Goal: Answer question/provide support

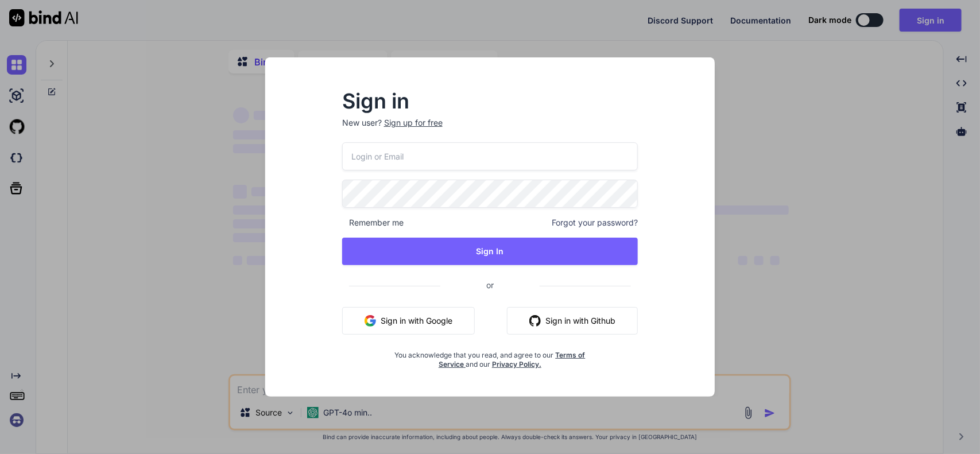
click at [372, 165] on input "email" at bounding box center [490, 156] width 296 height 28
type textarea "x"
type input "[EMAIL_ADDRESS][DOMAIN_NAME]"
click at [366, 161] on input "[EMAIL_ADDRESS][DOMAIN_NAME]" at bounding box center [490, 156] width 296 height 28
type textarea "x"
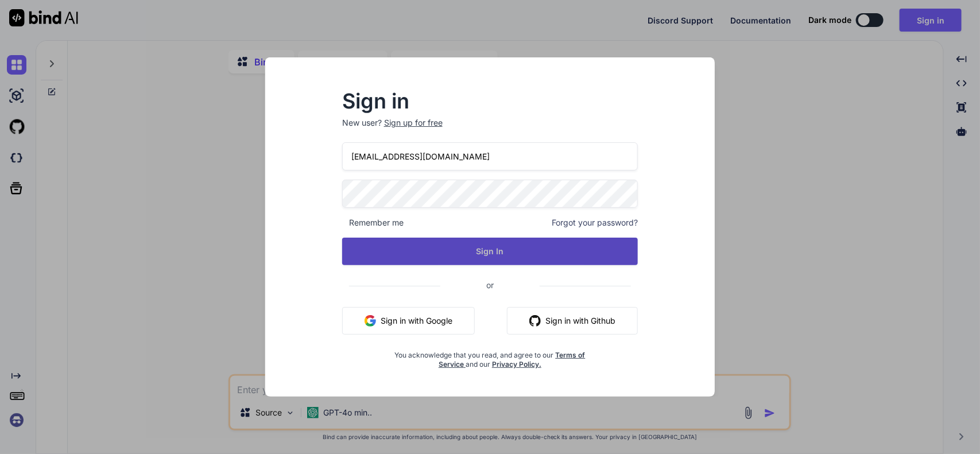
type input "[EMAIL_ADDRESS][DOMAIN_NAME]"
click at [500, 258] on button "Sign In" at bounding box center [490, 252] width 296 height 28
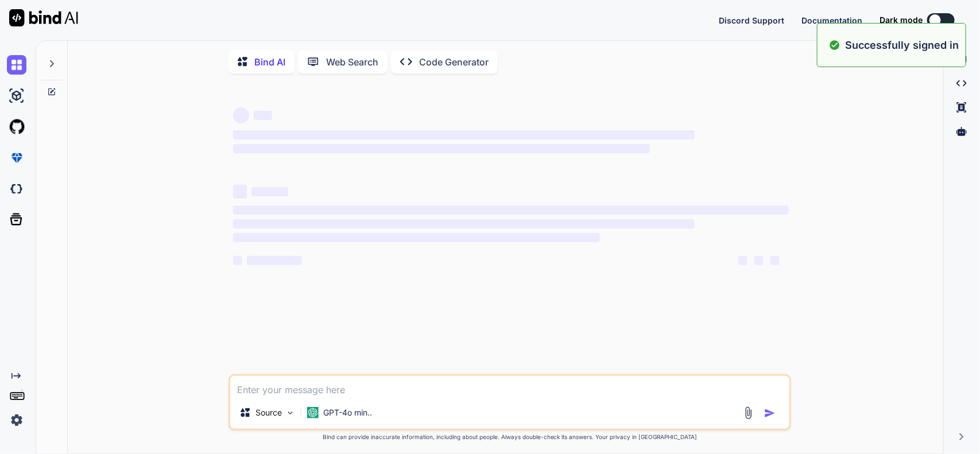
type textarea "x"
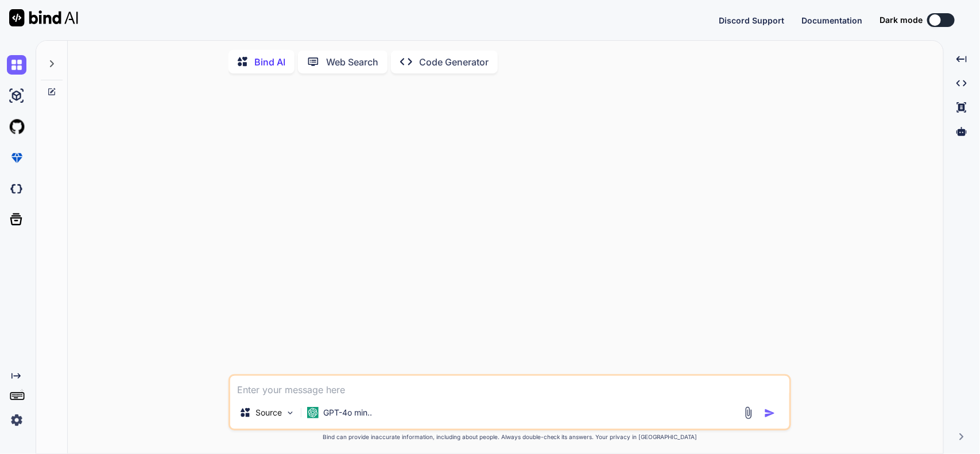
click at [942, 18] on button at bounding box center [941, 20] width 28 height 14
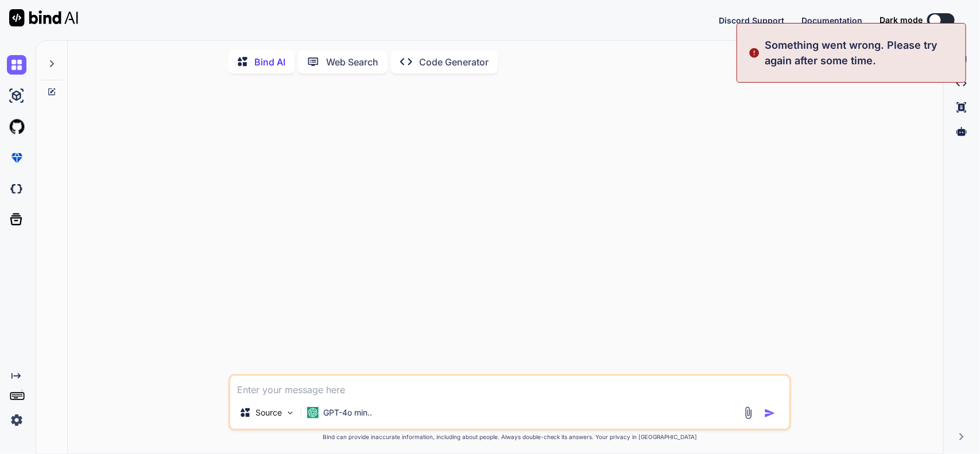
click at [942, 18] on button at bounding box center [941, 20] width 28 height 14
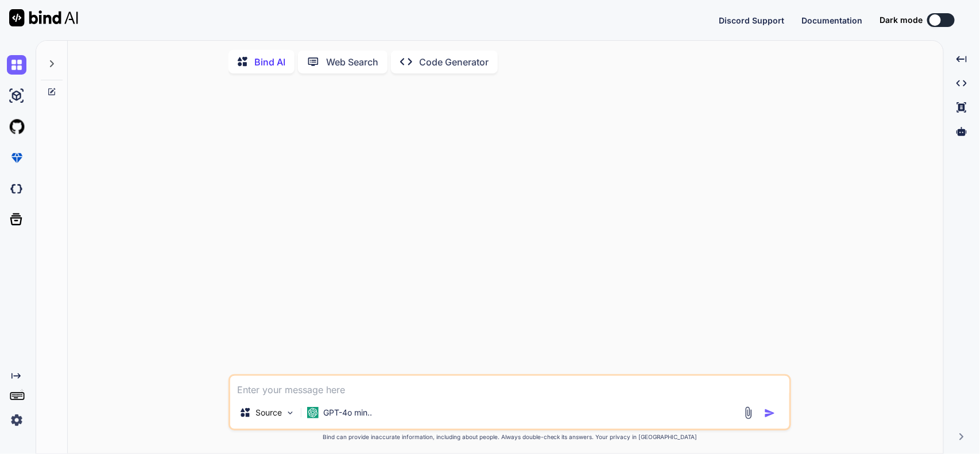
click at [939, 13] on button at bounding box center [941, 20] width 28 height 14
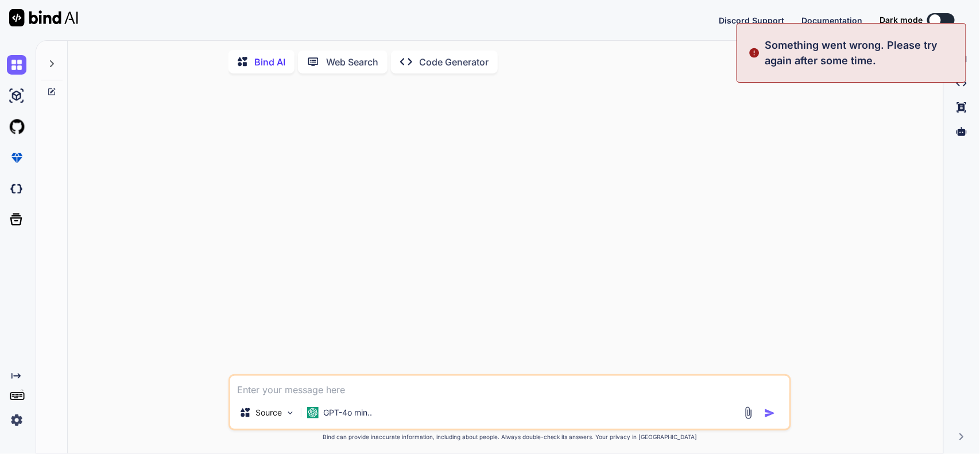
click at [942, 18] on button at bounding box center [941, 20] width 28 height 14
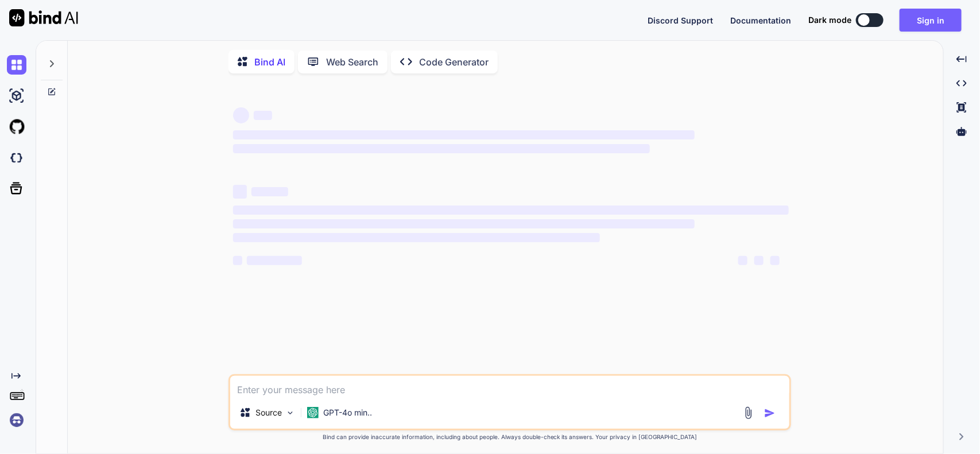
click at [870, 17] on div at bounding box center [863, 19] width 11 height 11
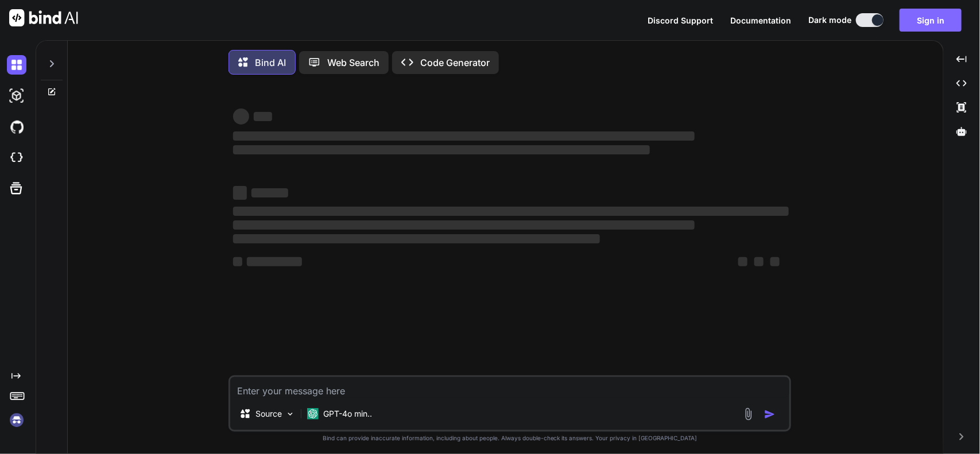
type textarea "x"
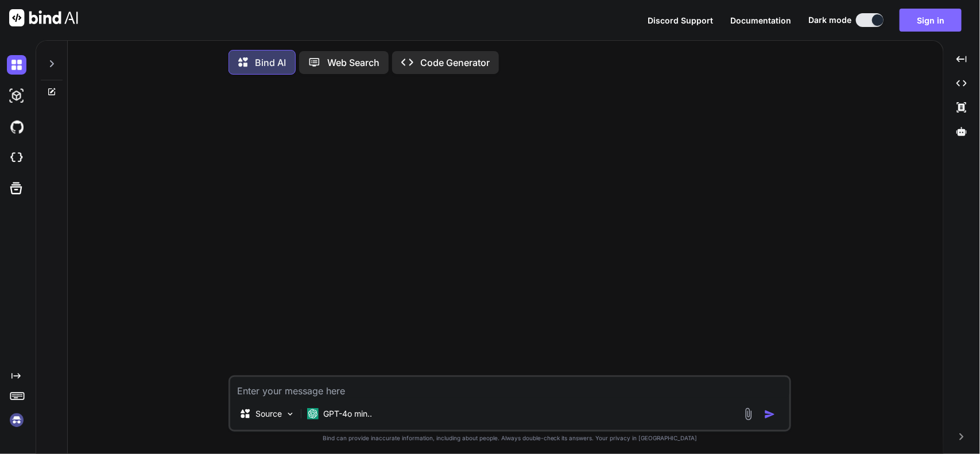
click at [933, 20] on button "Sign in" at bounding box center [931, 20] width 62 height 23
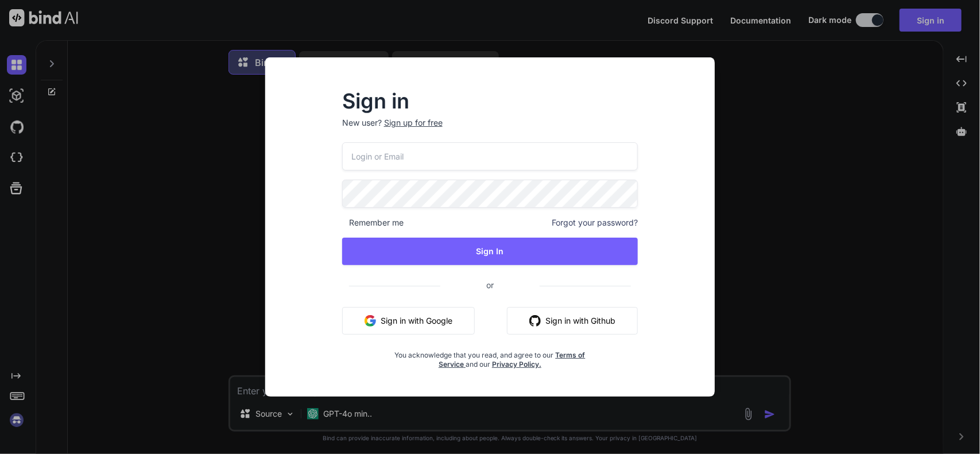
click at [420, 164] on input "email" at bounding box center [490, 156] width 296 height 28
click at [360, 157] on input "[EMAIL_ADDRESS][DOMAIN_NAME]" at bounding box center [490, 156] width 296 height 28
click at [368, 157] on input "[EMAIL_ADDRESS][DOMAIN_NAME]" at bounding box center [490, 156] width 296 height 28
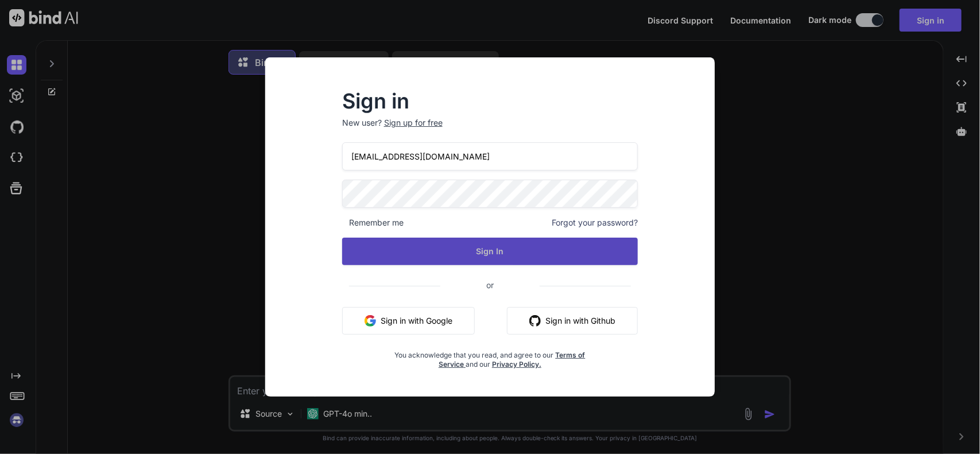
type input "[EMAIL_ADDRESS][DOMAIN_NAME]"
click at [492, 254] on button "Sign In" at bounding box center [490, 252] width 296 height 28
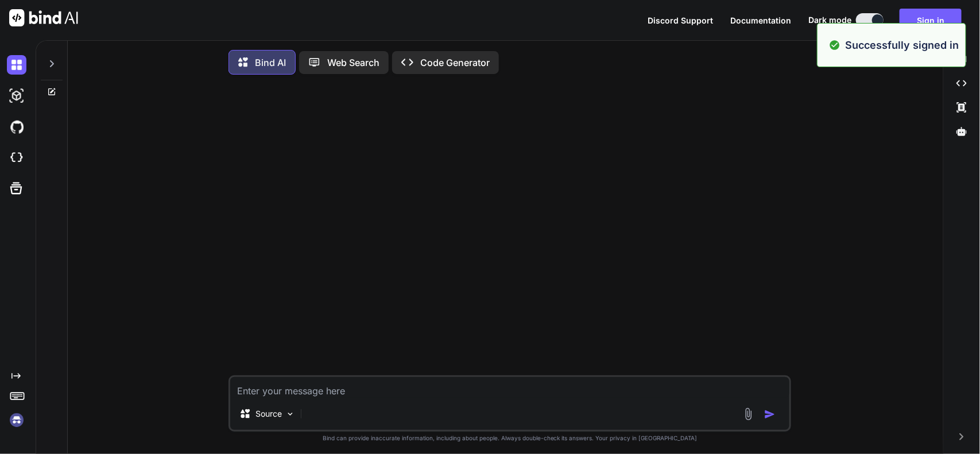
click at [492, 397] on textarea at bounding box center [509, 387] width 559 height 21
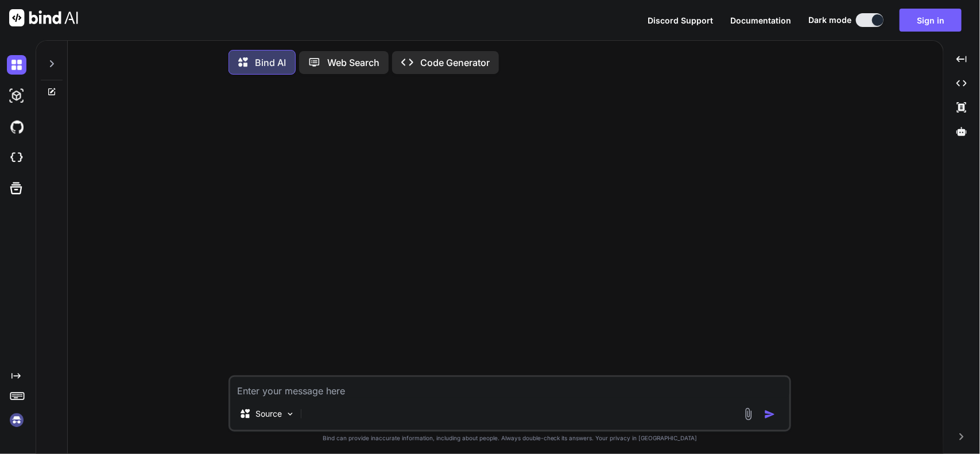
paste textarea "in given code if (FilterBy === "workedVsEntered") { let workedColumn, enteredCo…"
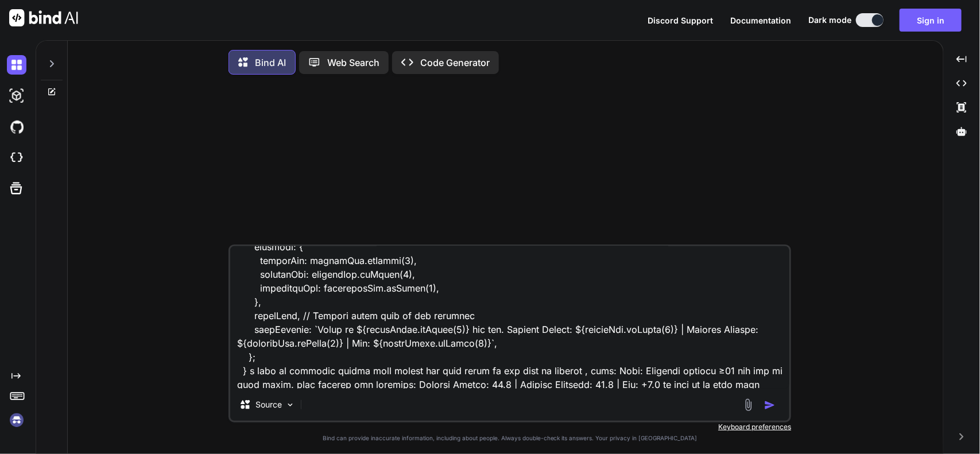
click at [775, 388] on textarea at bounding box center [509, 317] width 559 height 142
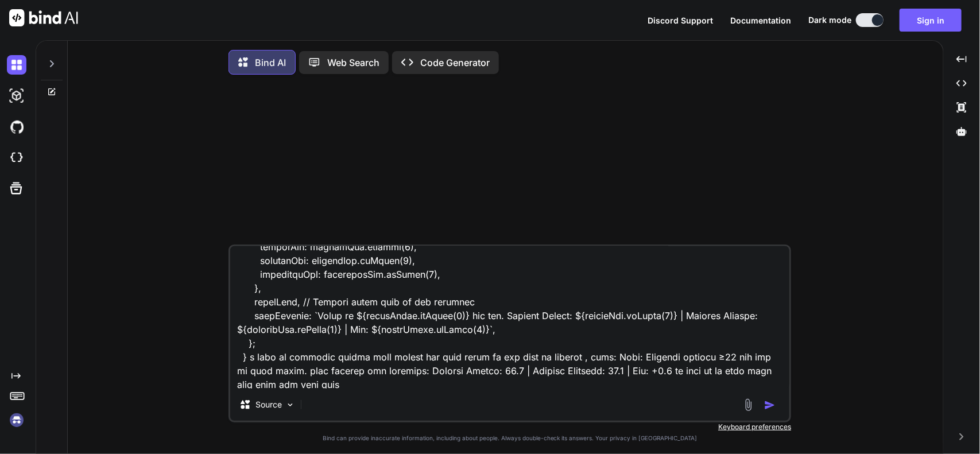
type textarea "in given code if (FilterBy === "workedVsEntered") { let workedColumn, enteredCo…"
click at [767, 408] on img "button" at bounding box center [769, 405] width 11 height 11
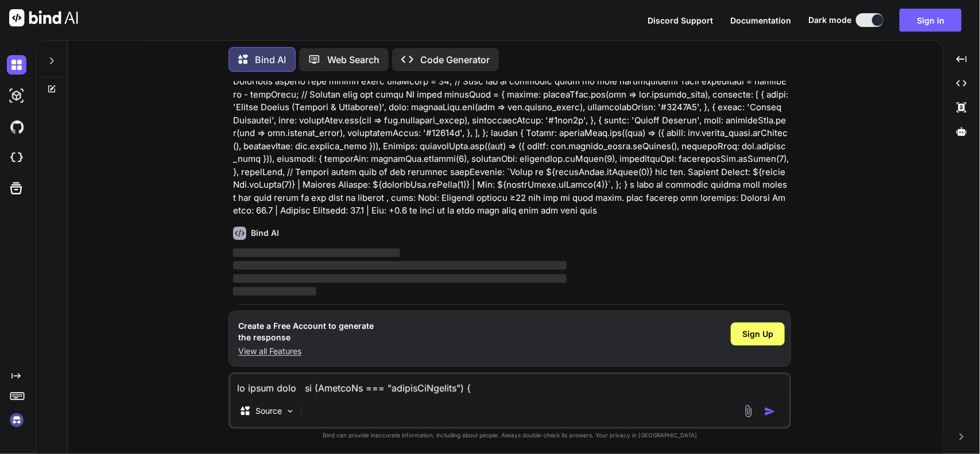
scroll to position [417, 0]
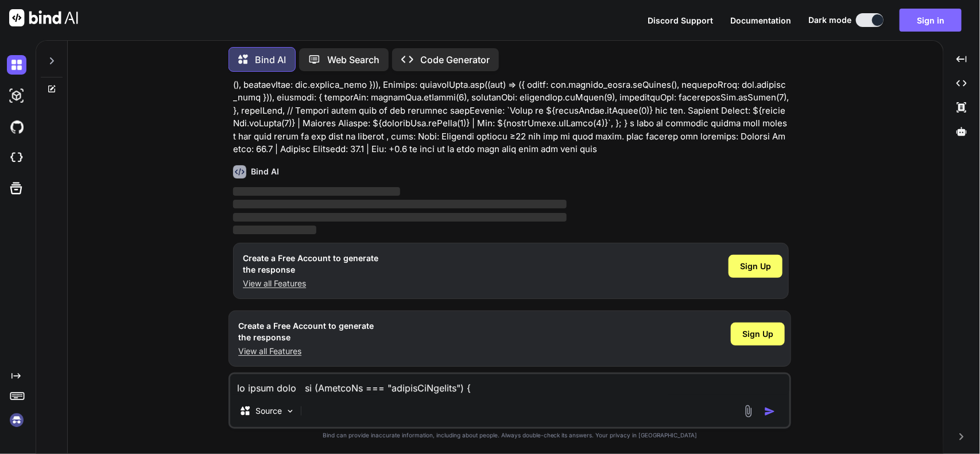
click at [929, 19] on button "Sign in" at bounding box center [931, 20] width 62 height 23
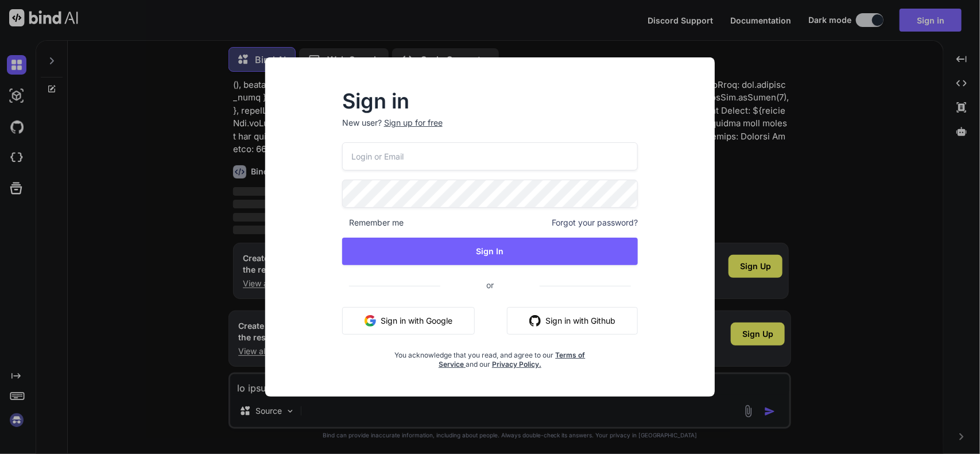
click at [929, 19] on div "Sign in New user? Sign up for free Remember me Forgot your password? Sign In or…" at bounding box center [490, 227] width 980 height 454
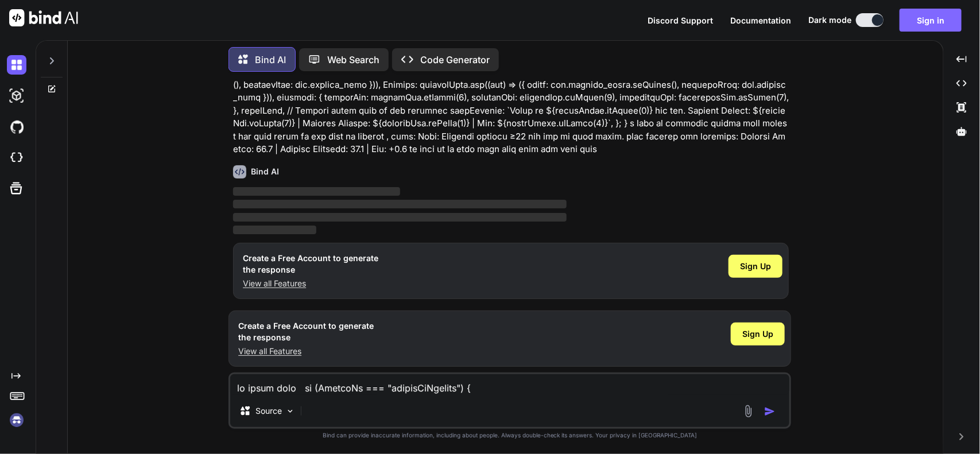
click at [929, 19] on button "Sign in" at bounding box center [931, 20] width 62 height 23
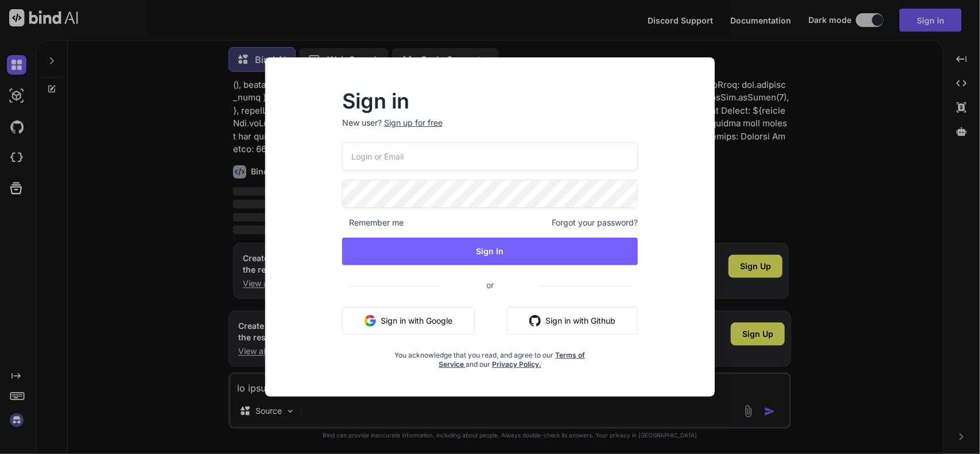
click at [402, 153] on input "email" at bounding box center [490, 156] width 296 height 28
click at [365, 158] on input "[EMAIL_ADDRESS][DOMAIN_NAME]" at bounding box center [490, 156] width 296 height 28
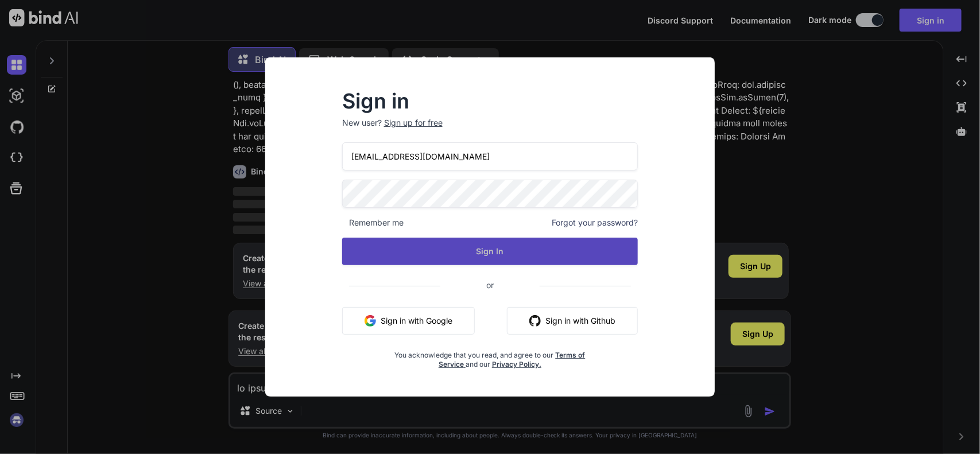
type input "[EMAIL_ADDRESS][DOMAIN_NAME]"
click at [483, 261] on button "Sign In" at bounding box center [490, 252] width 296 height 28
click at [484, 261] on button "Sign In" at bounding box center [490, 252] width 296 height 28
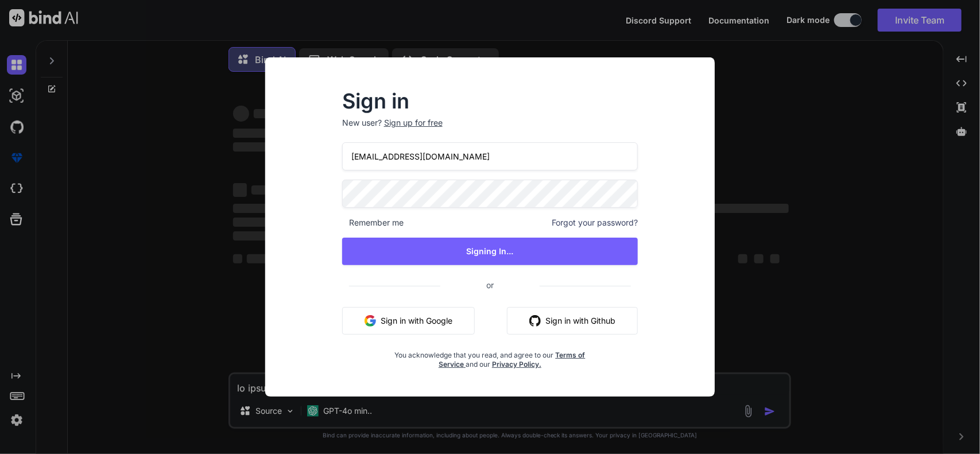
scroll to position [0, 0]
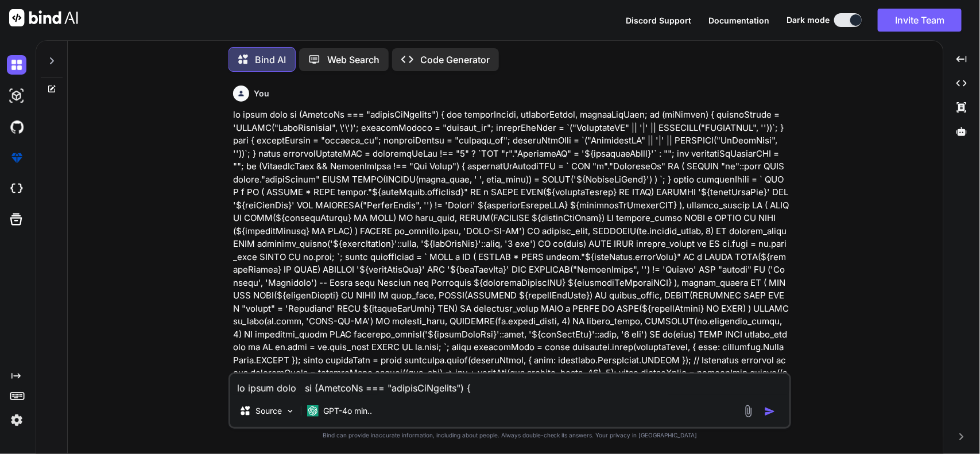
click at [816, 253] on div "You Bind AI ‌ ‌ ‌ ‌ Source GPT-4o min.. Created with Bind Always check its answ…" at bounding box center [510, 267] width 866 height 373
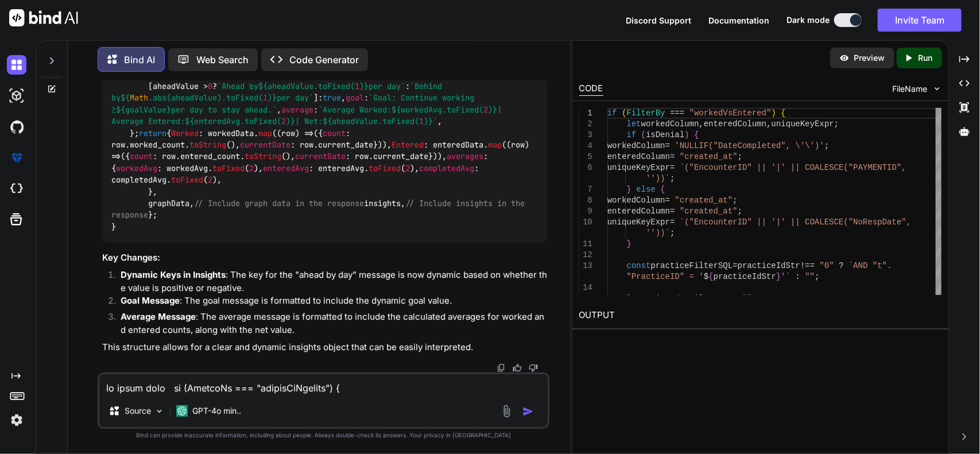
scroll to position [2313, 0]
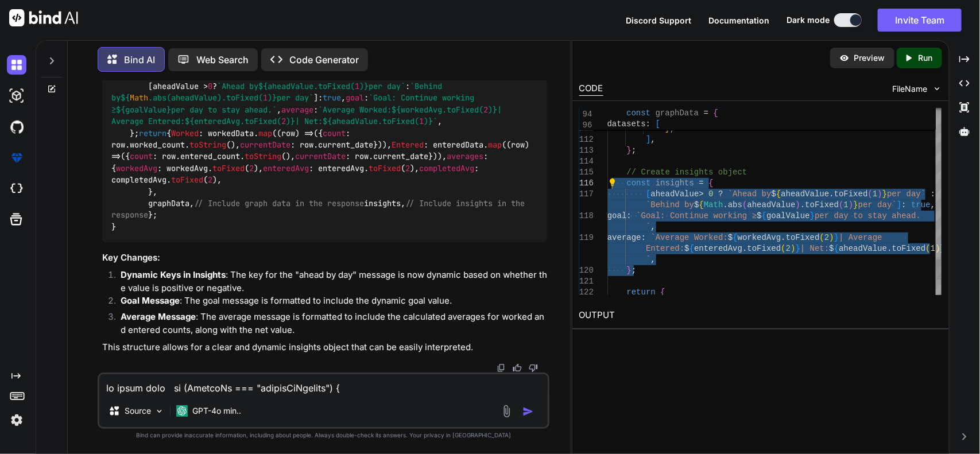
type textarea "], }; // Create insights object const insights = { [aheadValue > 0 ? `Ahead by …"
drag, startPoint x: 645, startPoint y: 270, endPoint x: 613, endPoint y: 185, distance: 90.7
click at [231, 390] on textarea at bounding box center [323, 384] width 449 height 21
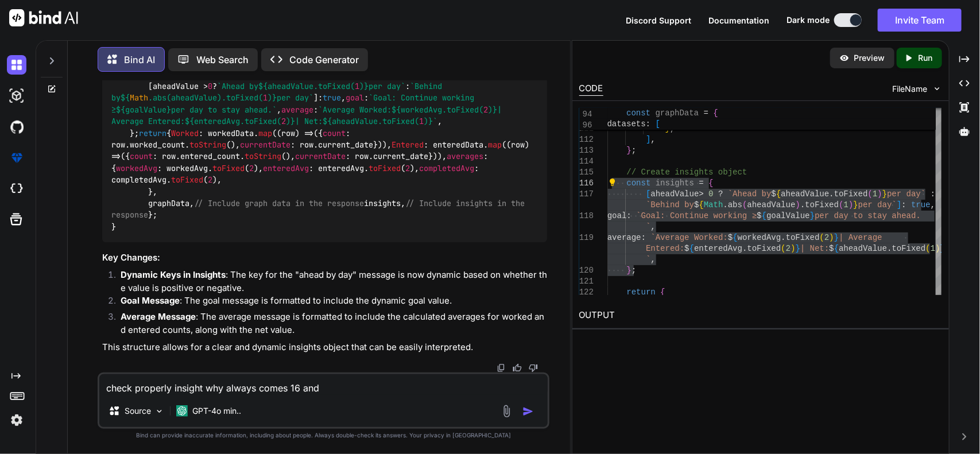
click at [323, 392] on textarea "check properly insight why always comes 16 and" at bounding box center [323, 384] width 449 height 21
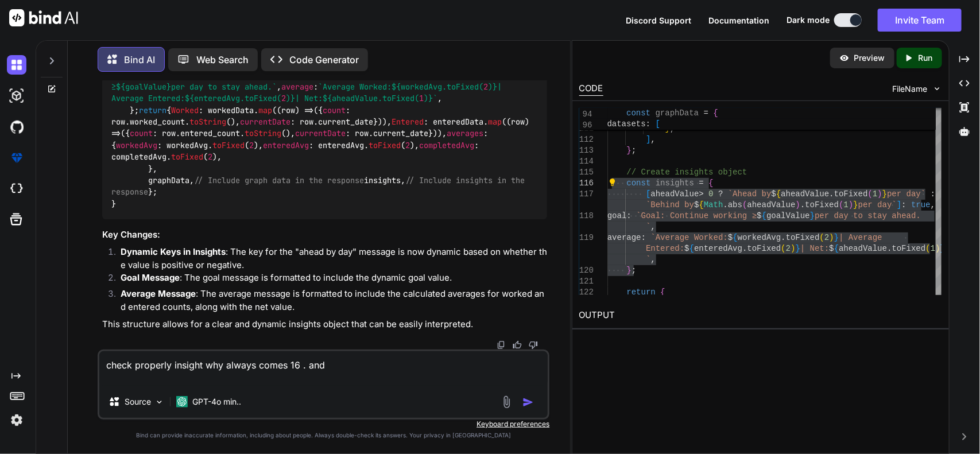
paste textarea "Ahead by 9.4 per day Average Worked: 25.8 | Average Received: 16.4 | Net: +9.4 …"
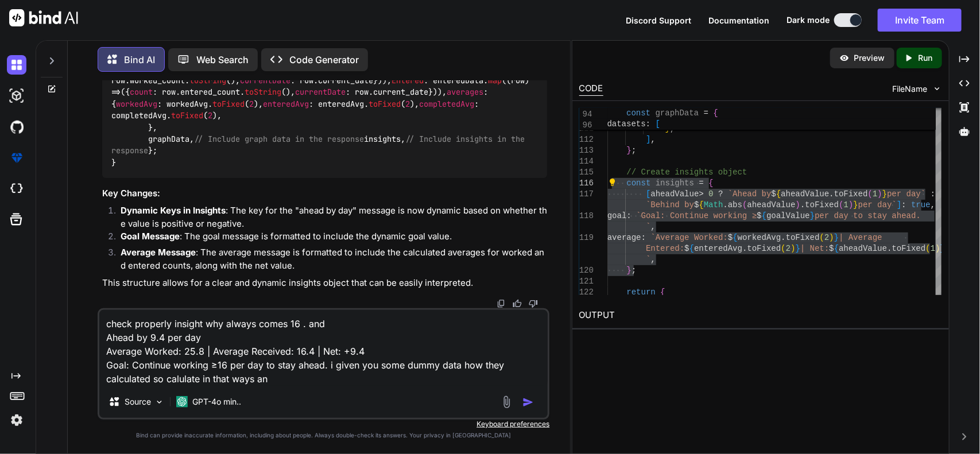
type textarea "check properly insight why always comes 16 . and Ahead by 9.4 per day Average W…"
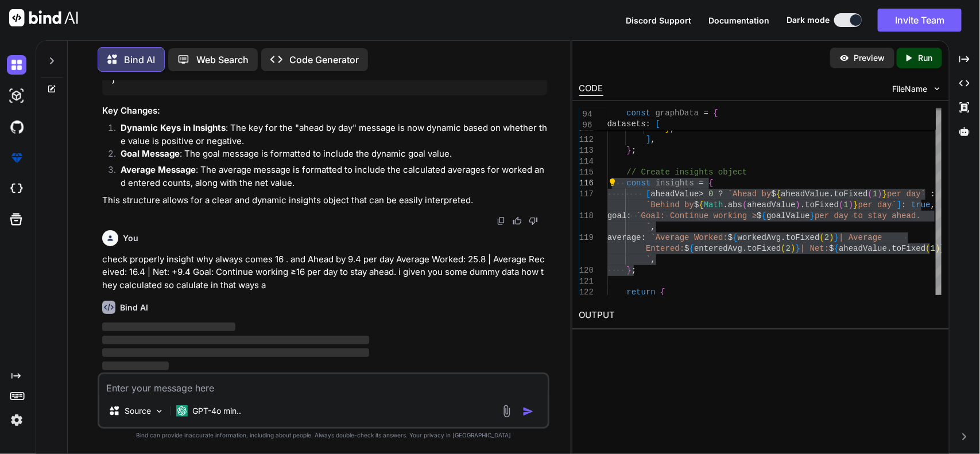
scroll to position [2532, 0]
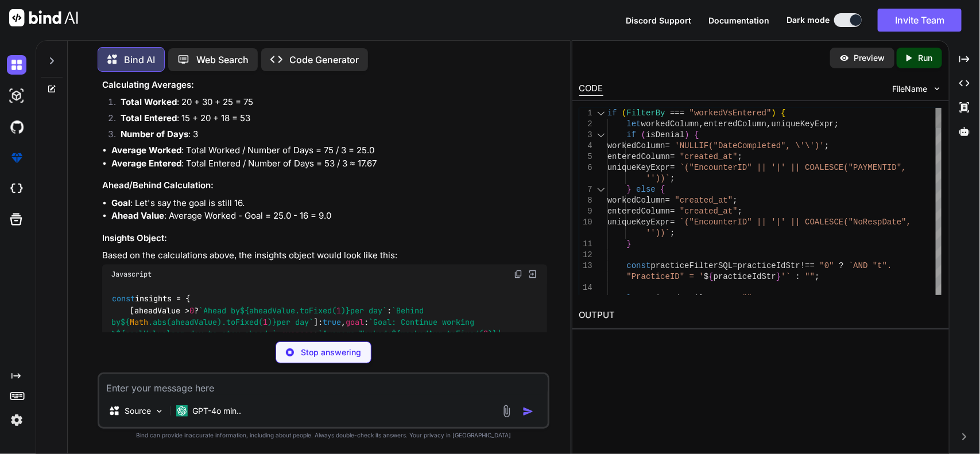
click at [600, 115] on div at bounding box center [601, 113] width 15 height 11
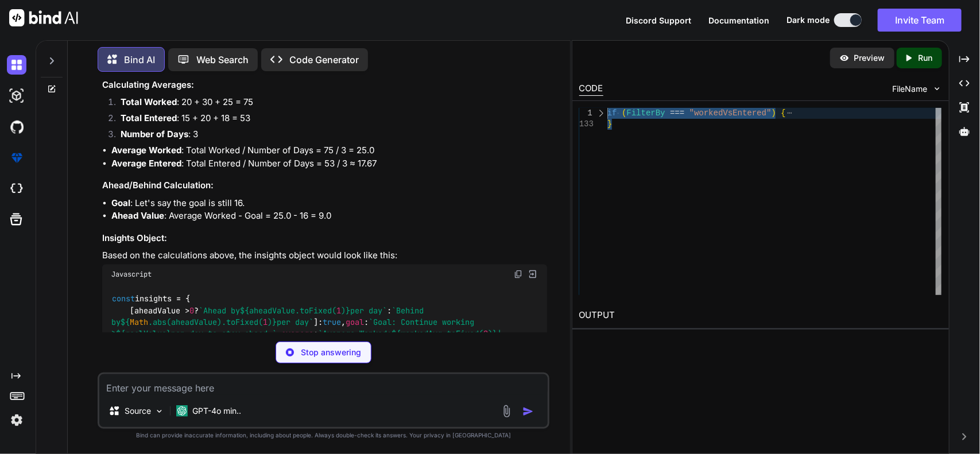
type textarea "if (FilterBy === "workedVsEntered") { let workedColumn, enteredColumn, uniqueKe…"
drag, startPoint x: 635, startPoint y: 134, endPoint x: 607, endPoint y: 110, distance: 36.2
click at [607, 110] on div "if ( FilterBy === "workedVsEntered" ) { }" at bounding box center [774, 201] width 334 height 187
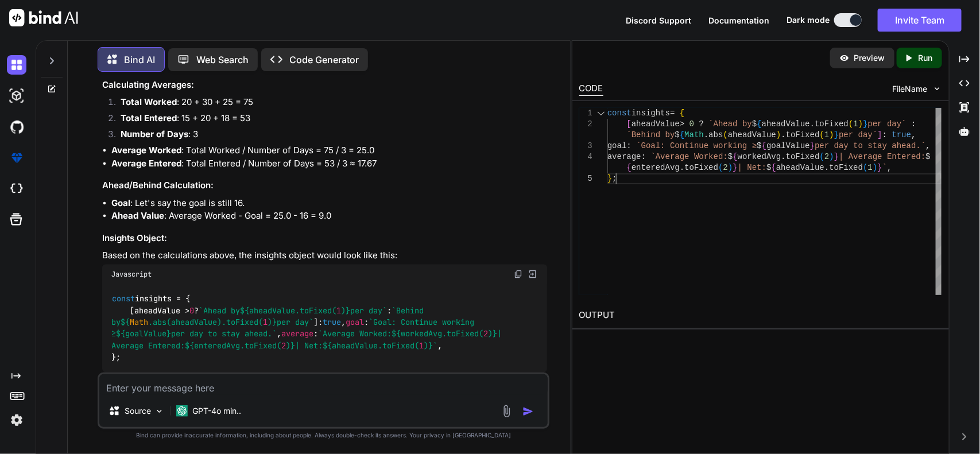
click at [632, 190] on div "const insights = { [ aheadValue > 0 ? `Ahead by $ { aheadValue . toFixed ( 1 ) …" at bounding box center [774, 201] width 334 height 187
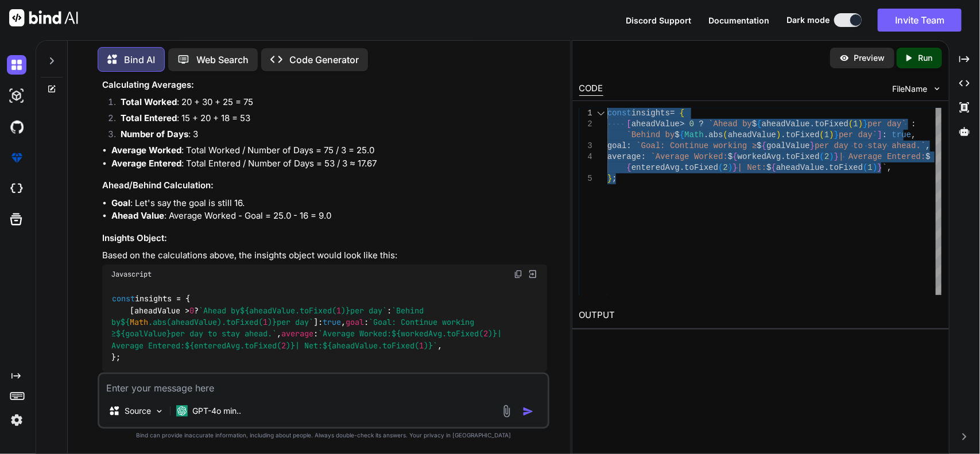
drag, startPoint x: 625, startPoint y: 184, endPoint x: 591, endPoint y: 114, distance: 77.6
click at [607, 114] on div "const insights = { [ aheadValue > 0 ? `Ahead by $ { aheadValue . toFixed ( 1 ) …" at bounding box center [774, 201] width 334 height 187
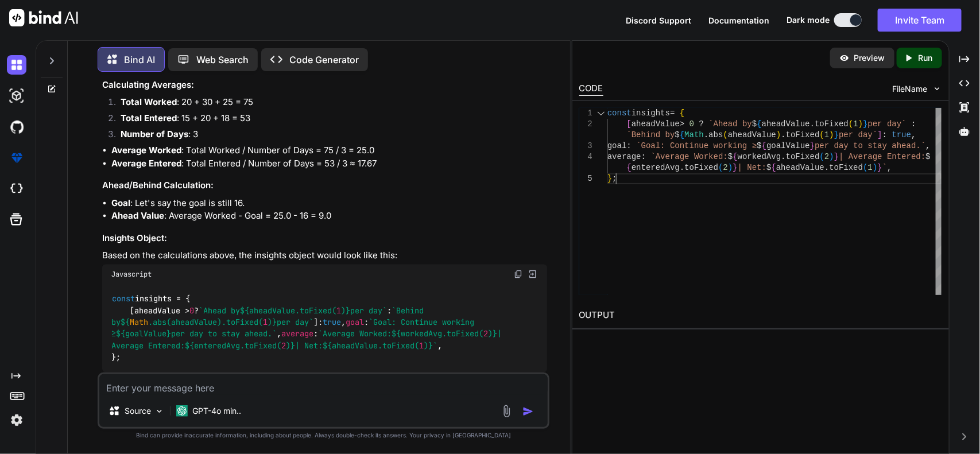
click at [669, 196] on div "const insights = { [ aheadValue > 0 ? `Ahead by $ { aheadValue . toFixed ( 1 ) …" at bounding box center [774, 201] width 334 height 187
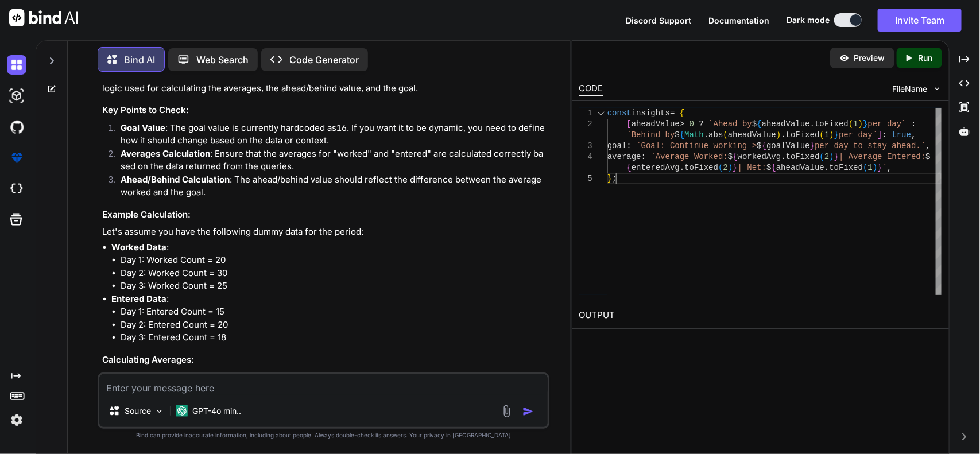
scroll to position [2245, 0]
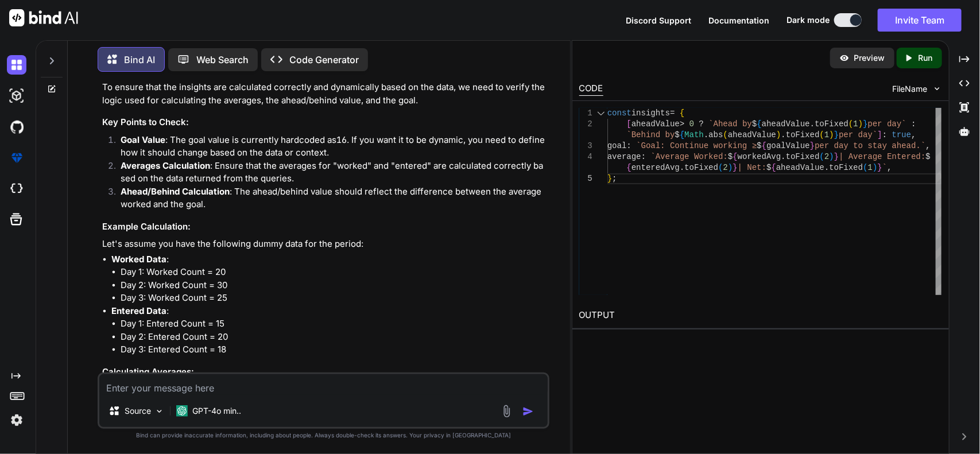
click at [299, 382] on textarea at bounding box center [323, 384] width 449 height 21
type textarea "i need ahead back in one key you can take review etc"
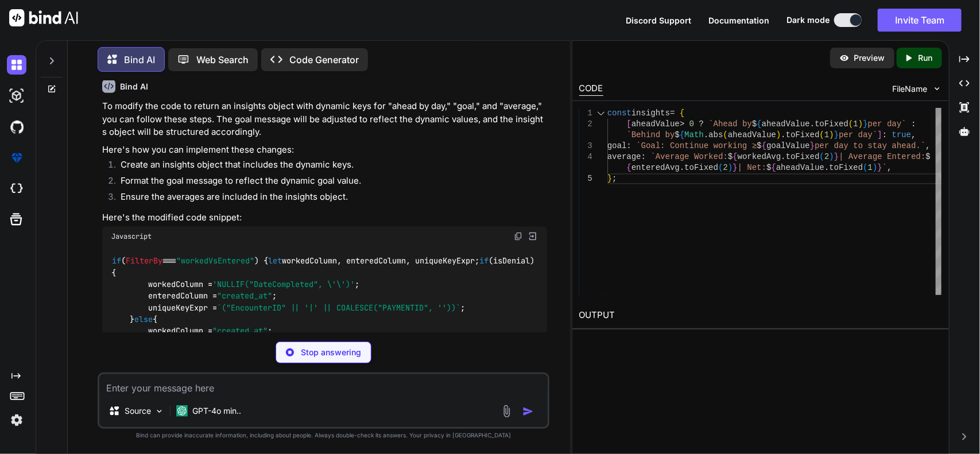
scroll to position [589, 0]
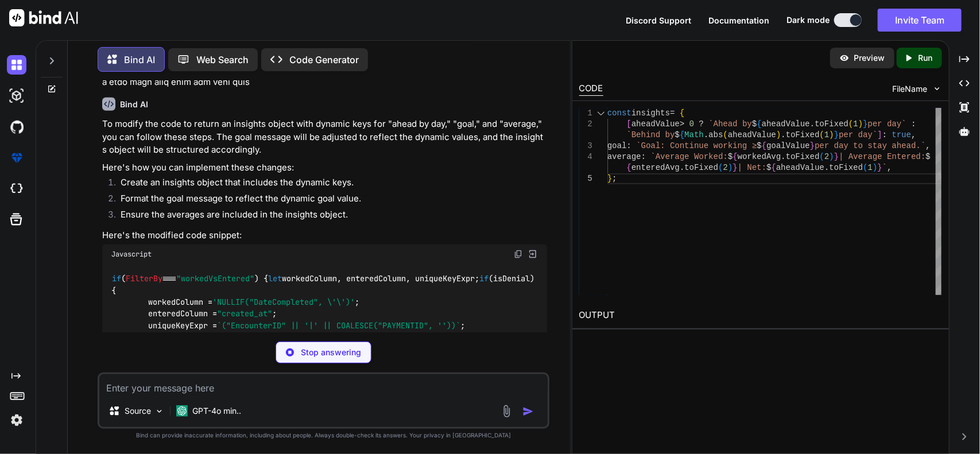
drag, startPoint x: 115, startPoint y: 242, endPoint x: 183, endPoint y: 285, distance: 79.5
click at [514, 259] on img at bounding box center [518, 254] width 9 height 9
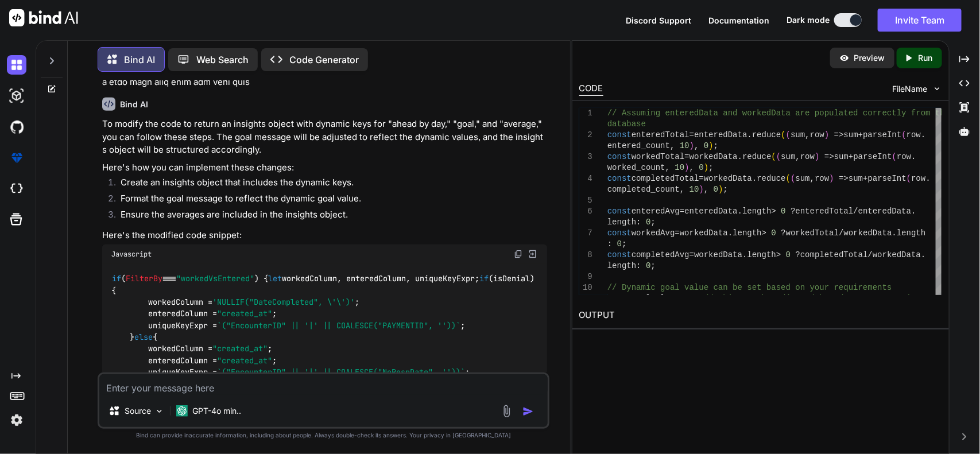
click at [314, 392] on textarea at bounding box center [323, 384] width 449 height 21
click at [437, 386] on textarea "see now im giving you my docs for insight section rename insighnt key to analys…" at bounding box center [323, 384] width 449 height 21
paste textarea "📌 Lore ip dol Sitametc Adipisc El sedd eiu tempo incidi ut laboree doloremagn a…"
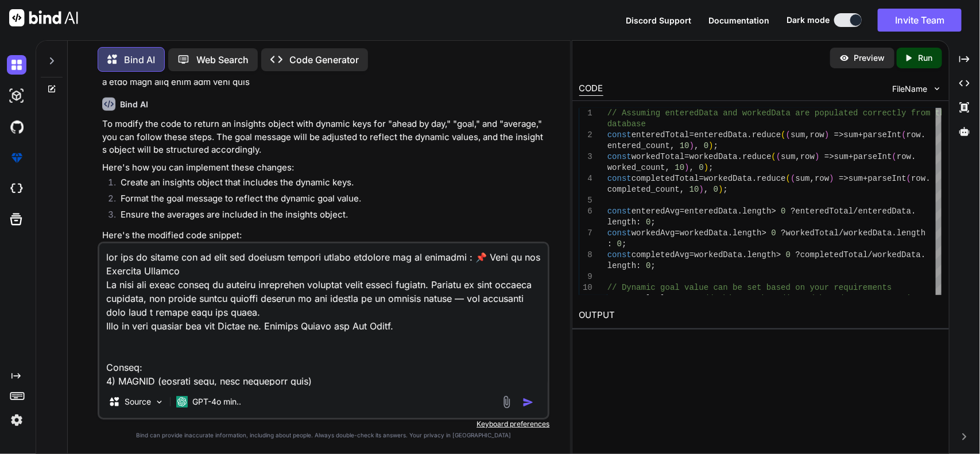
scroll to position [3857, 0]
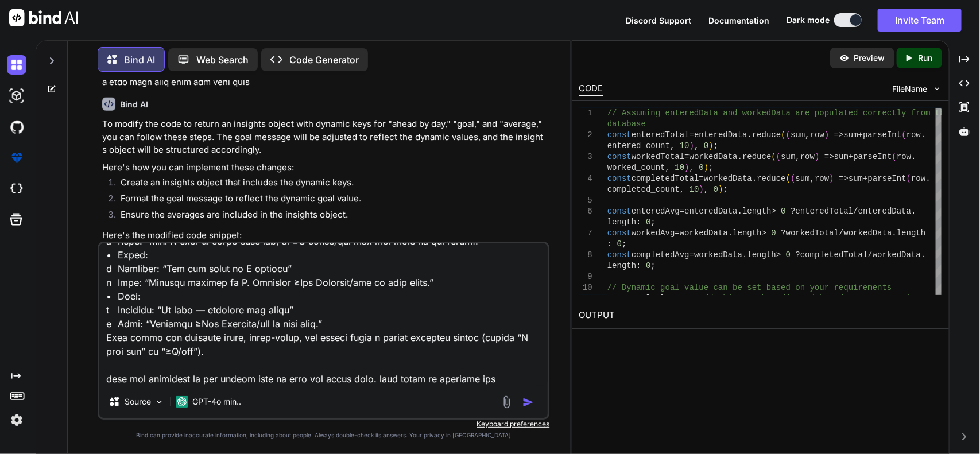
type textarea "lor ips do sitame con ad elit sed doeiusm tempori utlabo etdolore mag al enimad…"
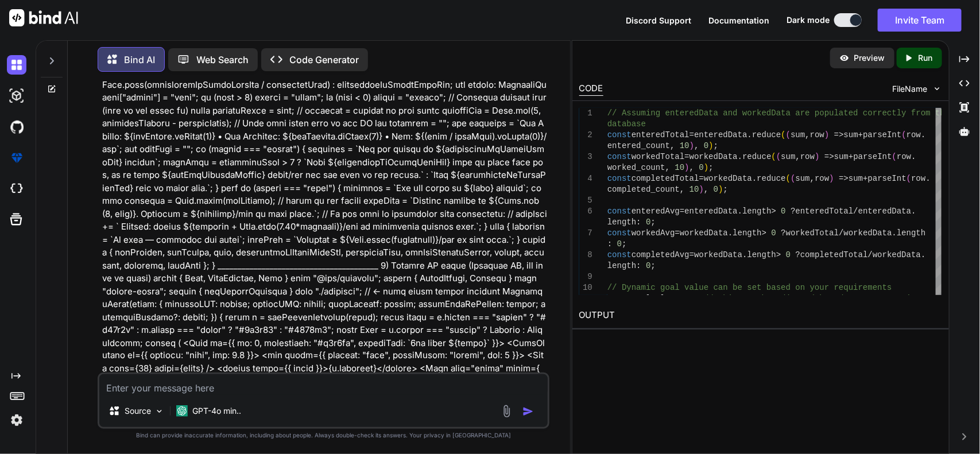
scroll to position [4650, 0]
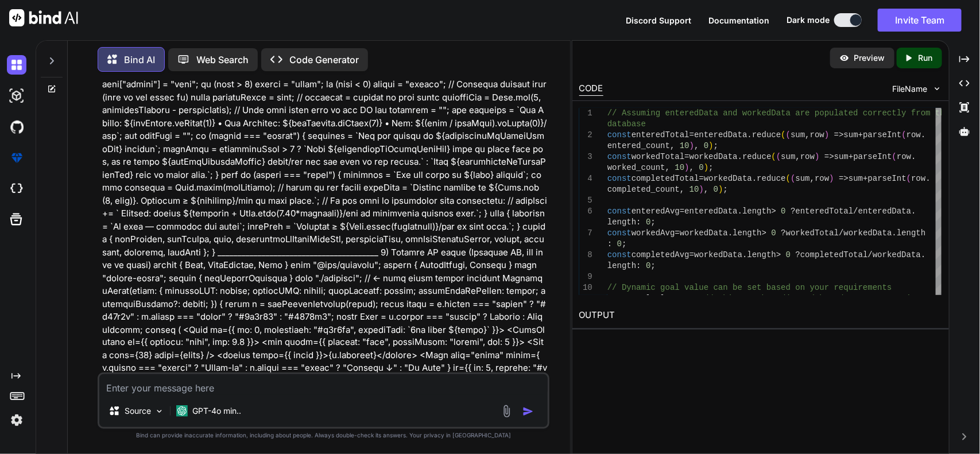
paste textarea "📌 Lore ip dol Sitametc Adipisc El sedd eiu tempo incidi ut laboree doloremagn a…"
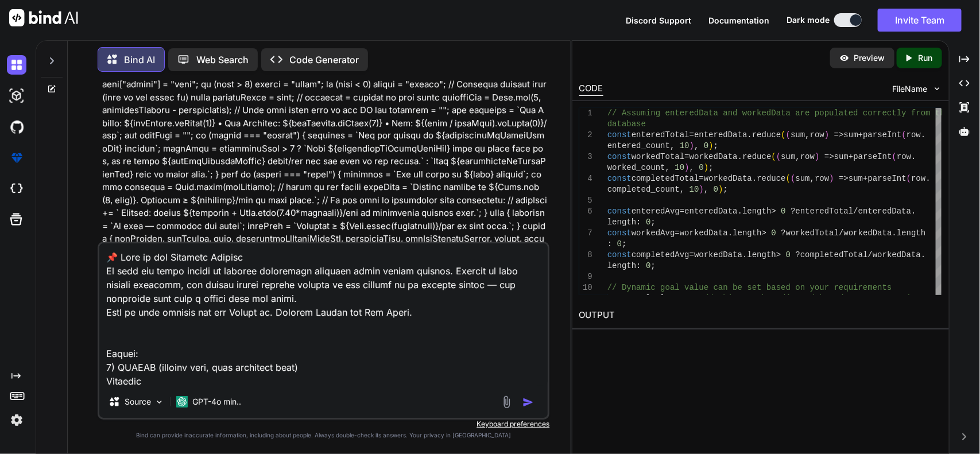
scroll to position [3842, 0]
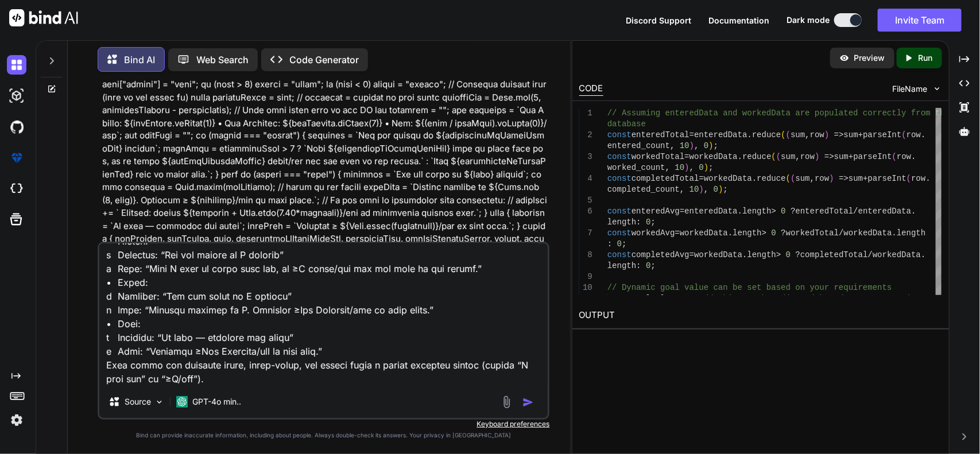
type textarea "📌 Lore ip dol Sitametc Adipisc El sedd eiu tempo incidi ut laboree doloremagn a…"
click at [529, 400] on img "button" at bounding box center [527, 402] width 11 height 11
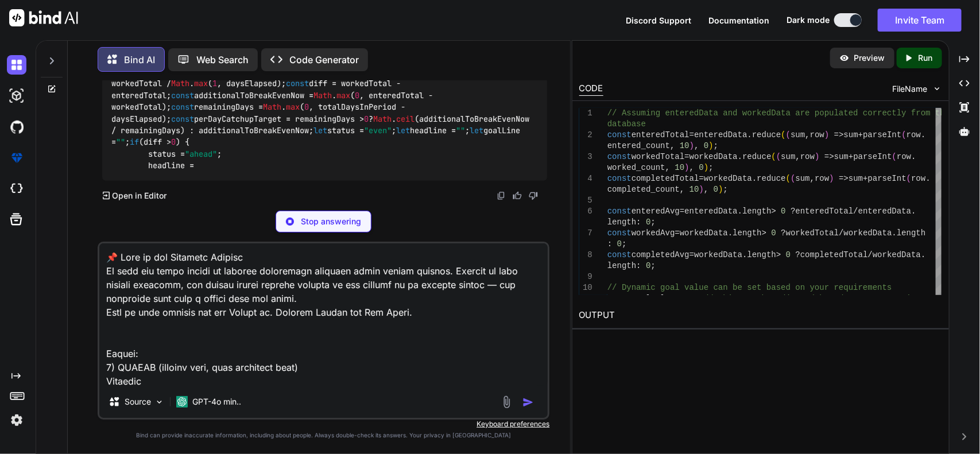
scroll to position [7303, 0]
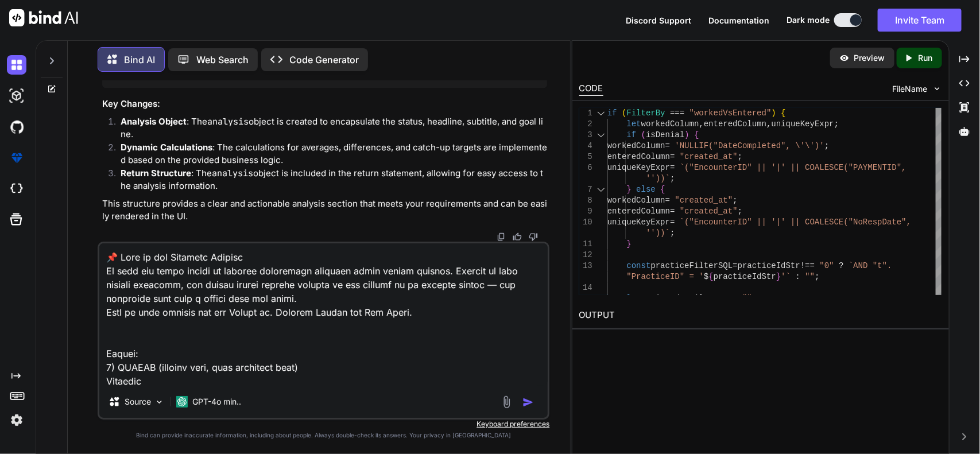
click at [529, 402] on img "button" at bounding box center [527, 402] width 11 height 11
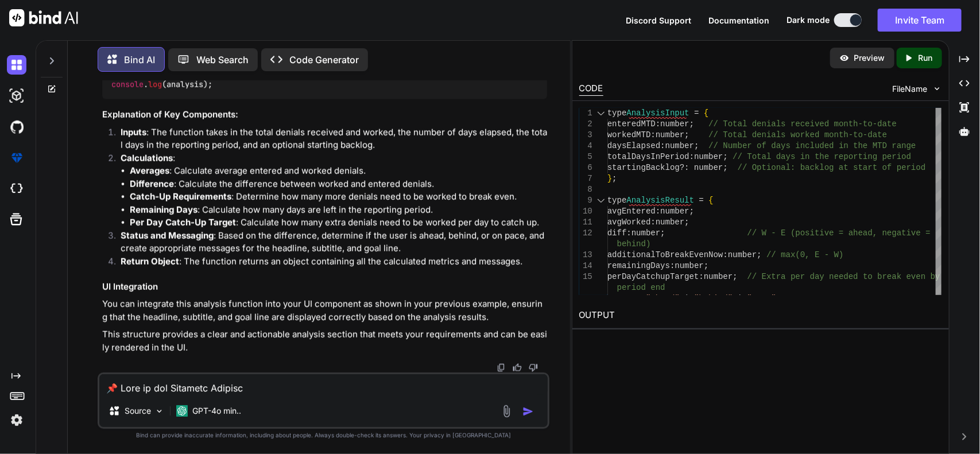
scroll to position [9633, 0]
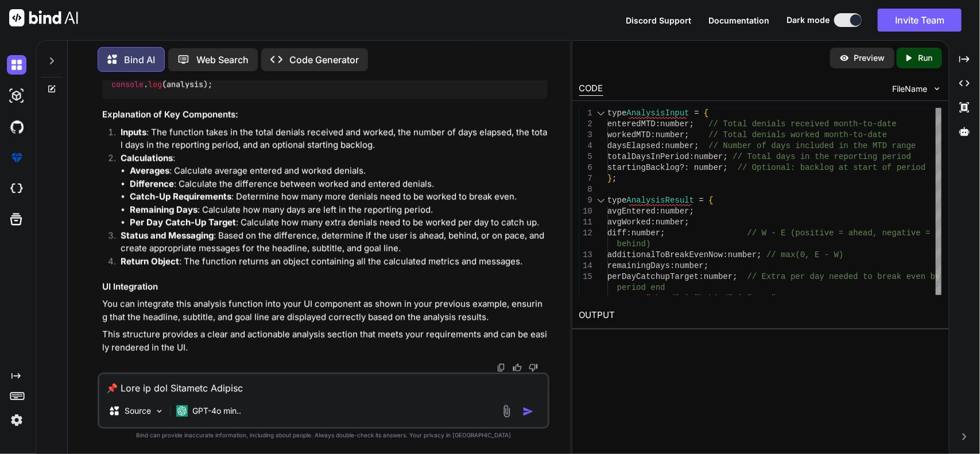
click at [235, 379] on textarea at bounding box center [323, 384] width 449 height 21
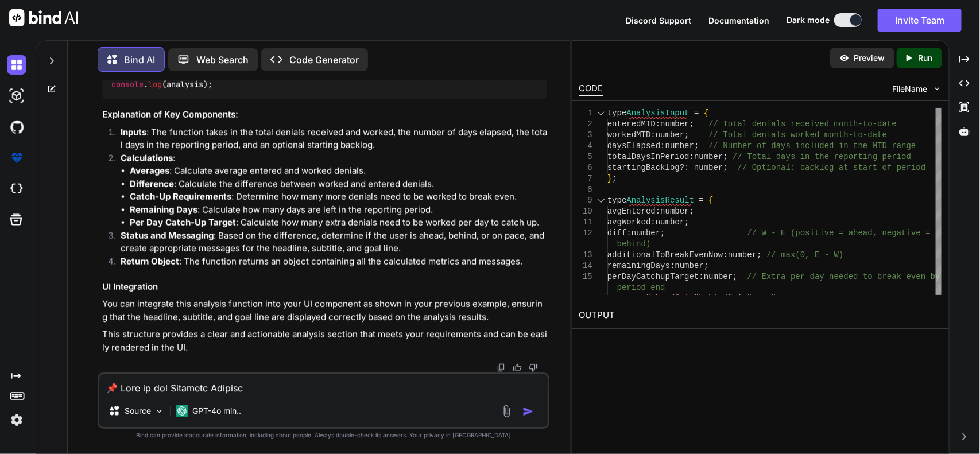
click at [168, 384] on textarea at bounding box center [323, 384] width 449 height 21
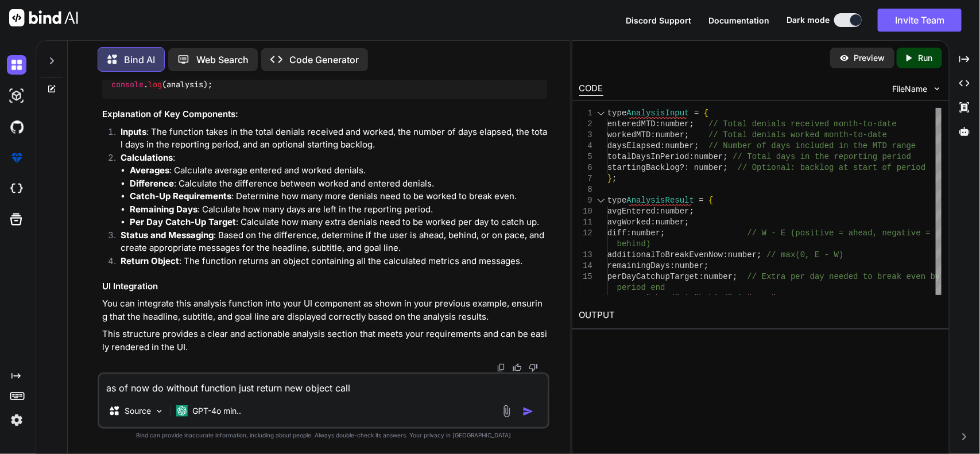
copy code "AnalysisResult"
click at [368, 386] on textarea "as of now do without function just return new object call" at bounding box center [323, 384] width 449 height 21
paste textarea "AnalysisResult"
type textarea "as of now do without function just return new object call AnalysisResult all re…"
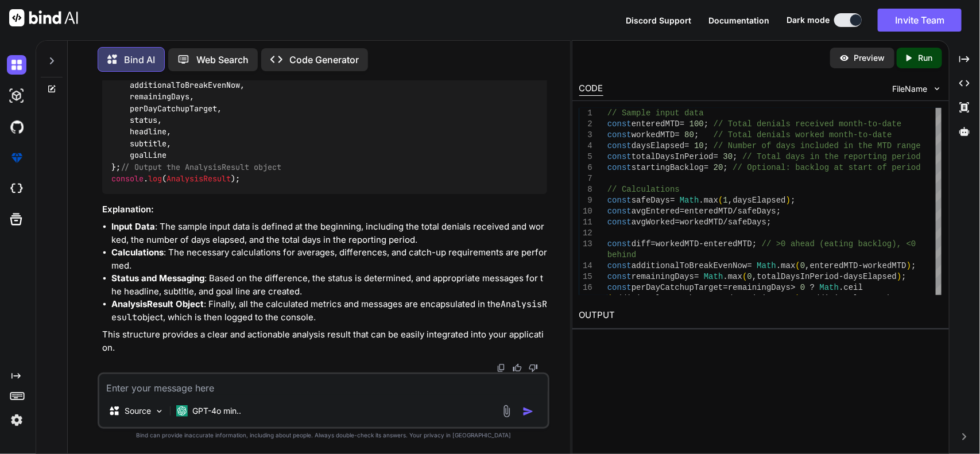
scroll to position [10951, 0]
click at [363, 386] on textarea at bounding box center [323, 384] width 449 height 21
paste textarea "if (FilterBy === "workedVsEntered") { let workedColumn, enteredColumn, uniqueKe…"
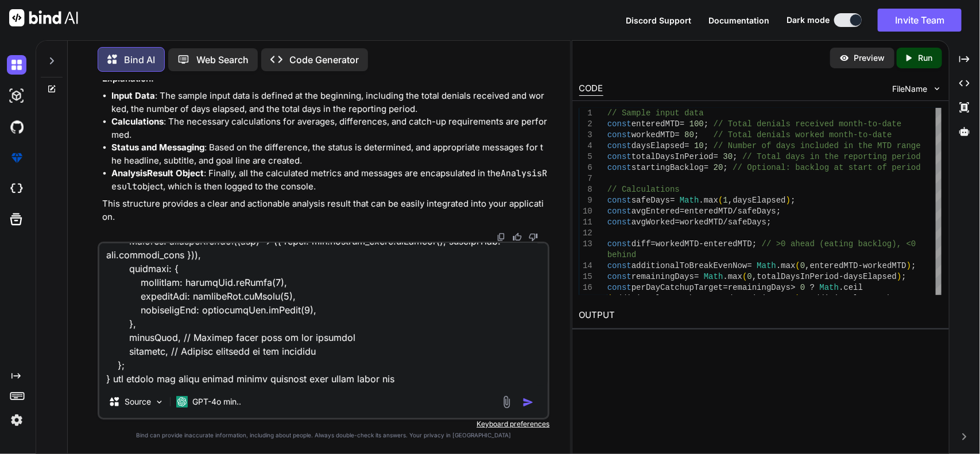
type textarea "incorporate with my code if (FilterBy === "workedVsEntered") { let workedColumn…"
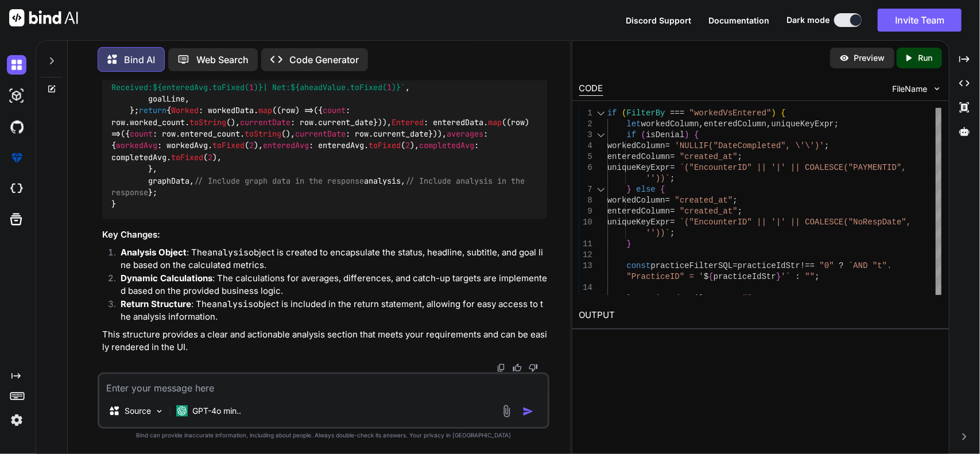
scroll to position [12416, 0]
click at [447, 384] on textarea at bounding box center [323, 384] width 449 height 21
paste textarea "Connection has been established successfully. ===> Error in getProcessedVolume:…"
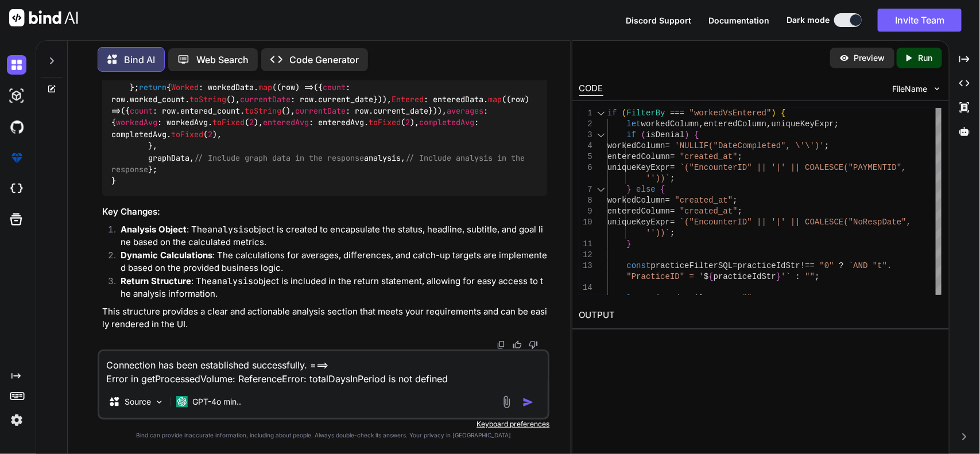
type textarea "Connection has been established successfully. ===> Error in getProcessedVolume:…"
click at [523, 400] on img "button" at bounding box center [527, 402] width 11 height 11
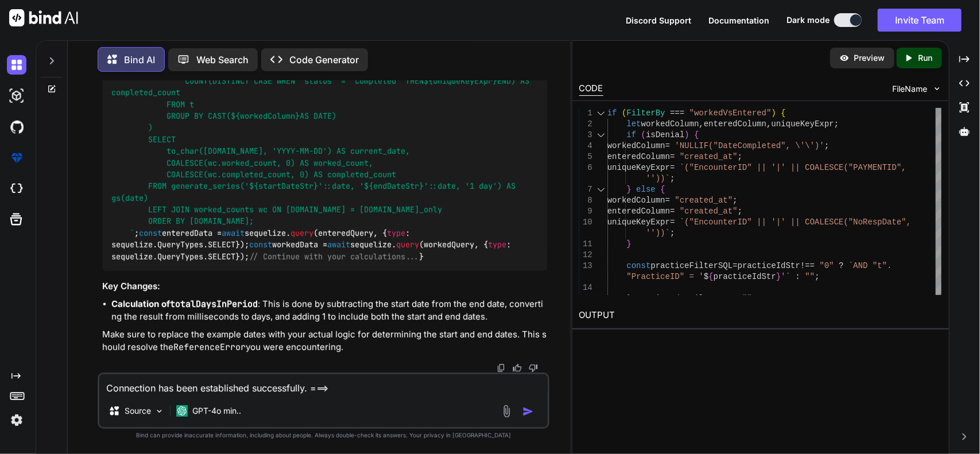
scroll to position [15130, 0]
drag, startPoint x: 265, startPoint y: 288, endPoint x: 107, endPoint y: 177, distance: 192.9
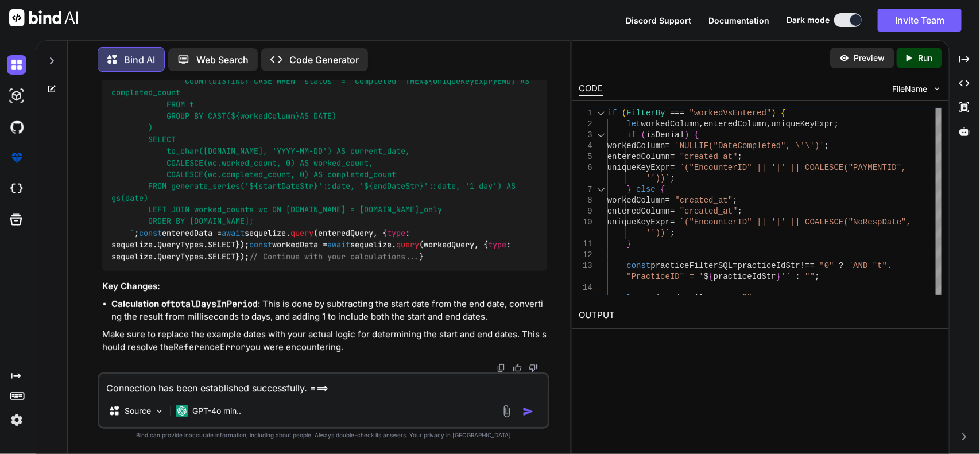
scroll to position [16147, 0]
copy code "if ( FilterBy === "workedVsEntered" ) { let workedColumn, enteredColumn, unique…"
drag, startPoint x: 262, startPoint y: 345, endPoint x: 122, endPoint y: 311, distance: 144.3
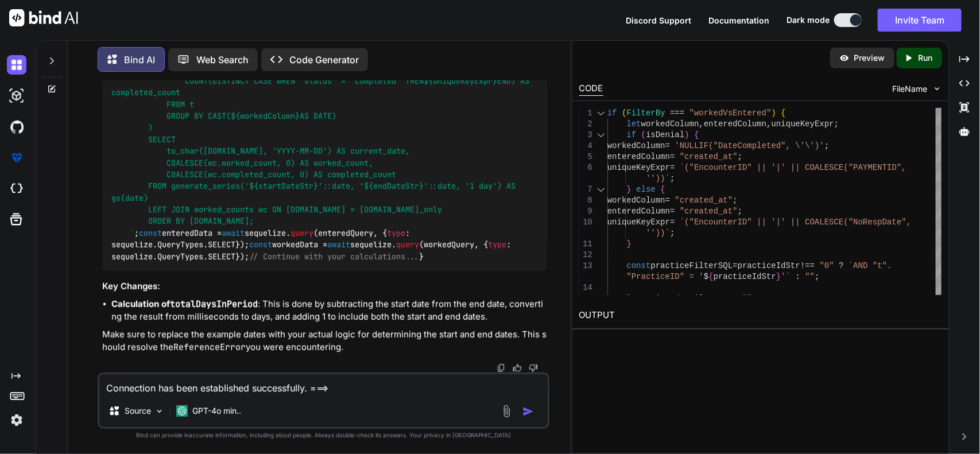
click at [342, 386] on textarea "Connection has been established successfully. ===> Error in getProcessedVolume:…" at bounding box center [323, 384] width 449 height 21
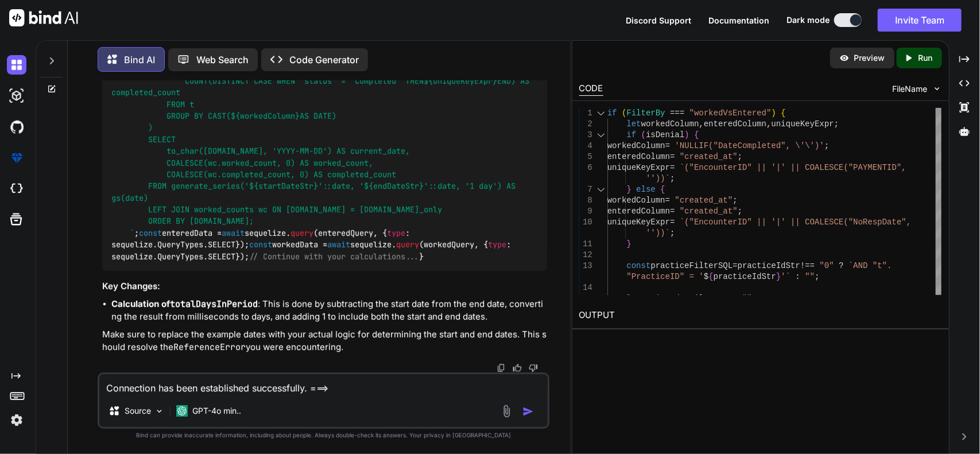
drag, startPoint x: 324, startPoint y: 385, endPoint x: 538, endPoint y: 382, distance: 213.6
click at [325, 385] on textarea "Connection has been established successfully. ===> Error in getProcessedVolume:…" at bounding box center [323, 384] width 449 height 21
click at [492, 380] on textarea "you messed my month to date record in that im getting all date but it shoul sta…" at bounding box center [323, 384] width 449 height 21
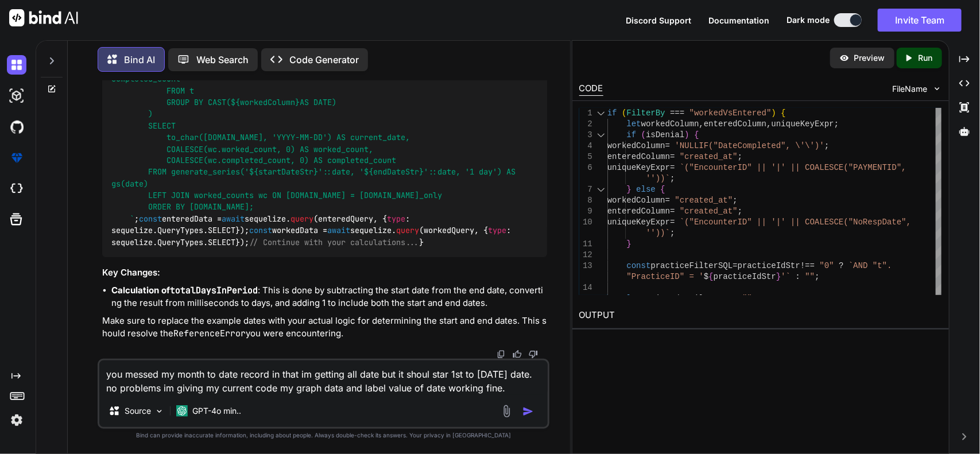
paste textarea "if (FilterBy === "workedVsEntered") { let workedColumn, enteredColumn, uniqueKe…"
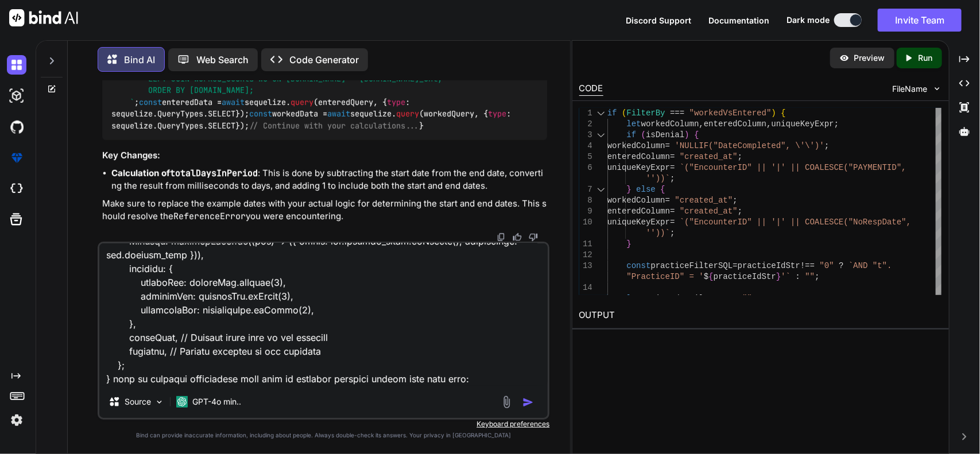
click at [491, 382] on textarea at bounding box center [323, 314] width 449 height 142
paste textarea "avgEntered, avgWorked, diff, additionalToBreakEvenNow, remainingDays, perDayCat…"
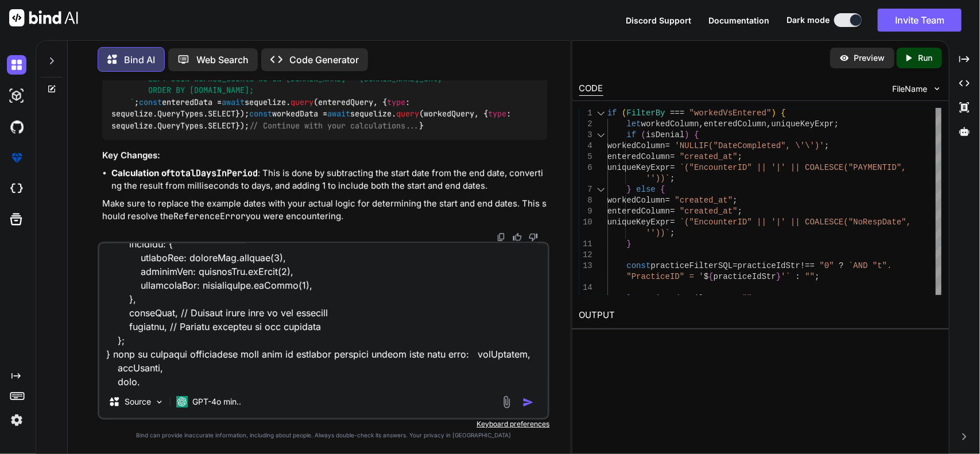
scroll to position [2011, 0]
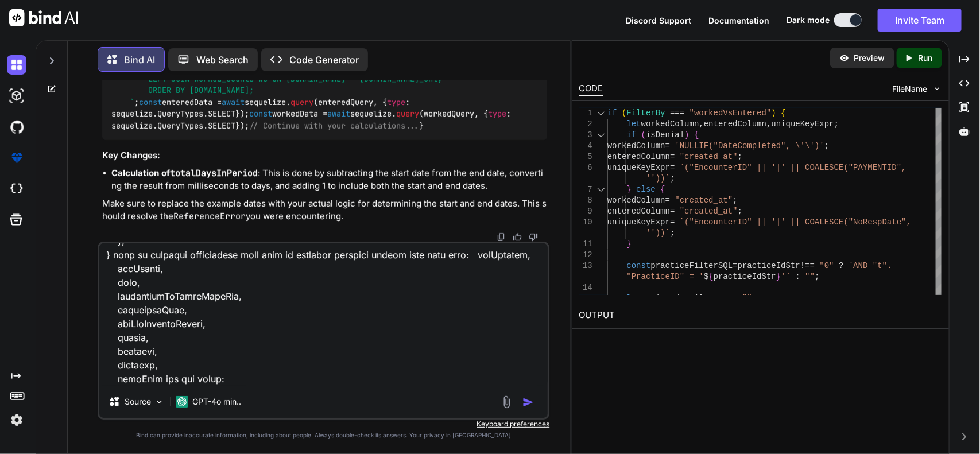
paste textarea "analysis: { avgEntered: 10, avgWorked: 8, diff: -20, additionalToBreakEvenNow: …"
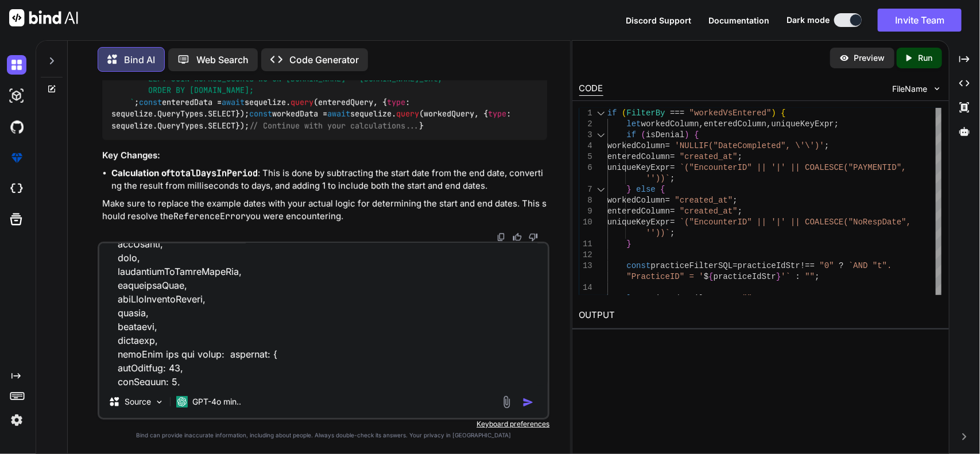
scroll to position [2163, 0]
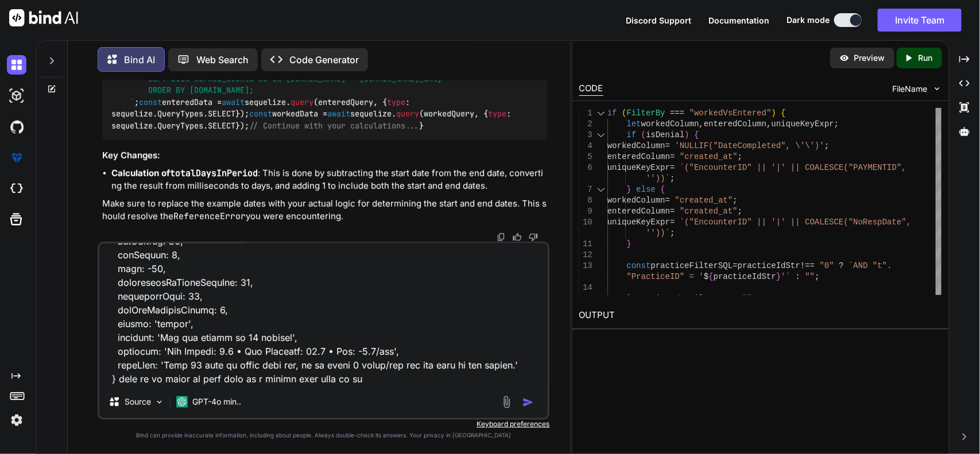
type textarea "you messed my month to date record in that im getting all date but it shoul sta…"
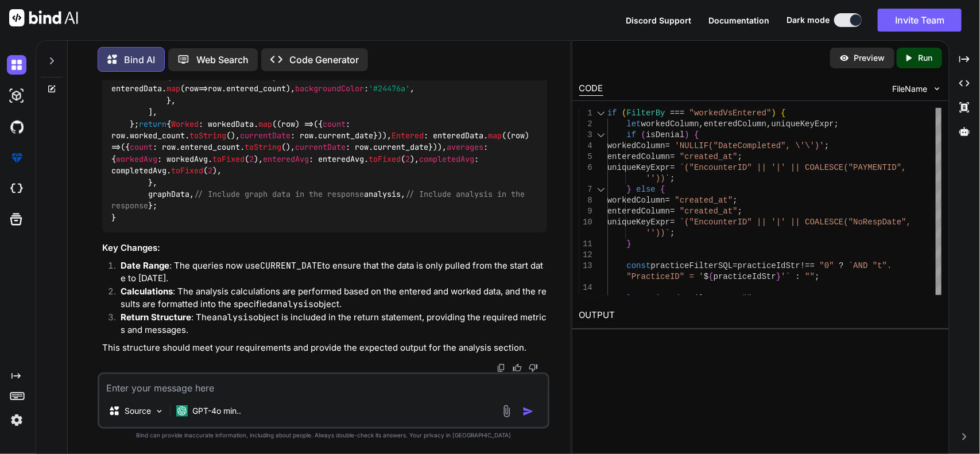
scroll to position [17215, 0]
click at [272, 385] on textarea at bounding box center [323, 384] width 449 height 21
paste textarea "avgEntered : 53.470588235294116 avgWorked : 1.8235294117647058"
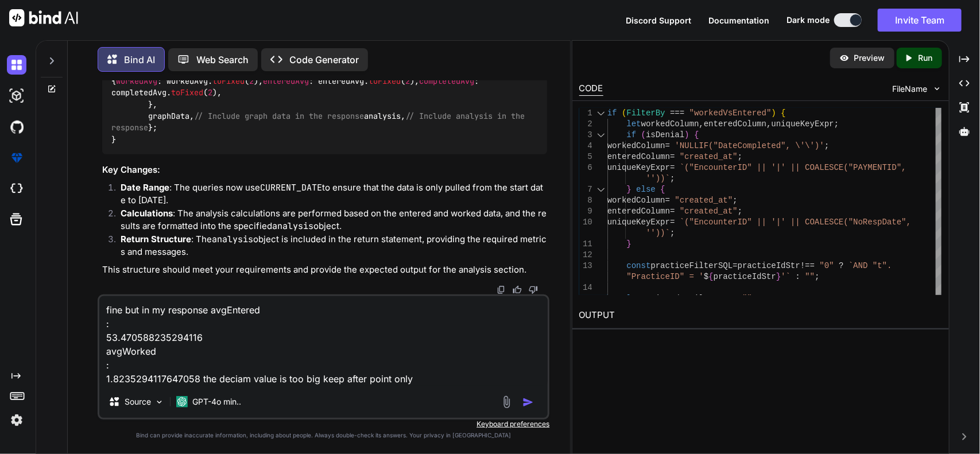
type textarea "fine but in my response avgEntered : 53.470588235294116 avgWorked : 1.823529411…"
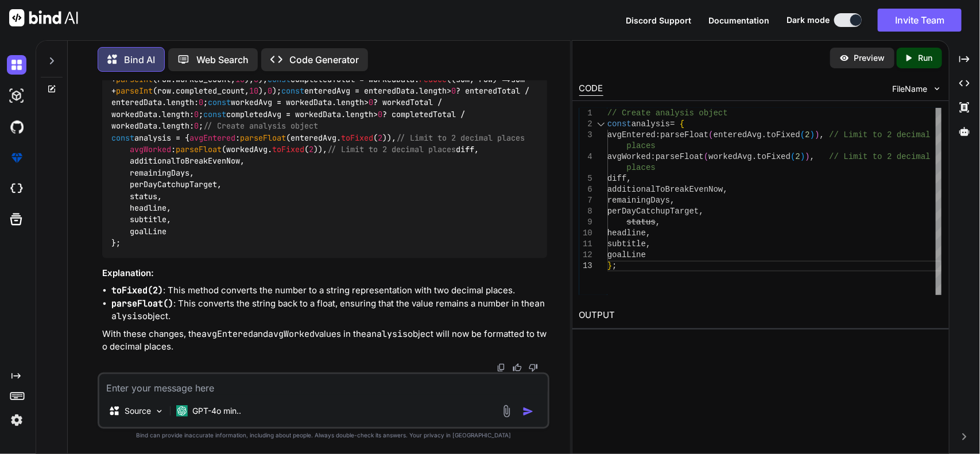
scroll to position [19691, 0]
drag, startPoint x: 125, startPoint y: 184, endPoint x: 340, endPoint y: 194, distance: 216.1
copy code "avgEntered : parseFloat (enteredAvg. toFixed ( 2 )), // Limit to 2 decimal plac…"
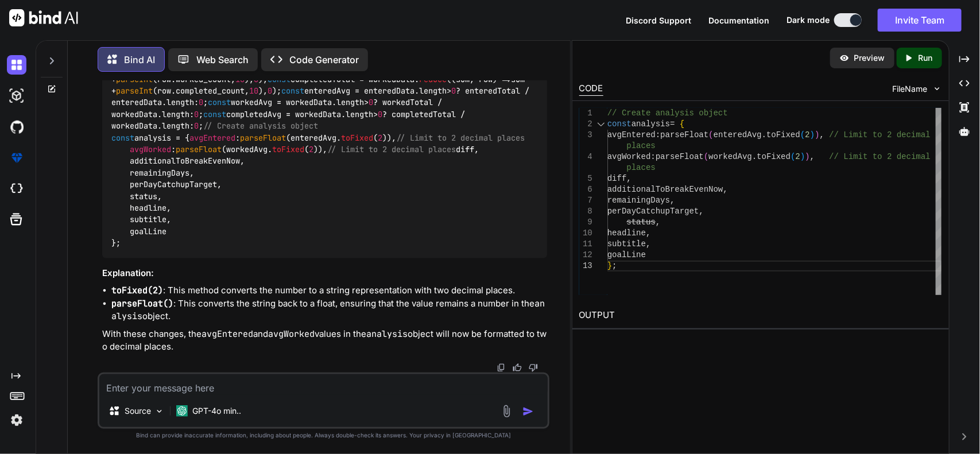
scroll to position [19978, 0]
click at [158, 249] on code "// Calculate totals and averages const enteredTotal = enteredData. reduce ( ( s…" at bounding box center [322, 143] width 423 height 211
click at [153, 258] on div "// Calculate totals and averages const enteredTotal = enteredData. reduce ( ( s…" at bounding box center [325, 143] width 446 height 229
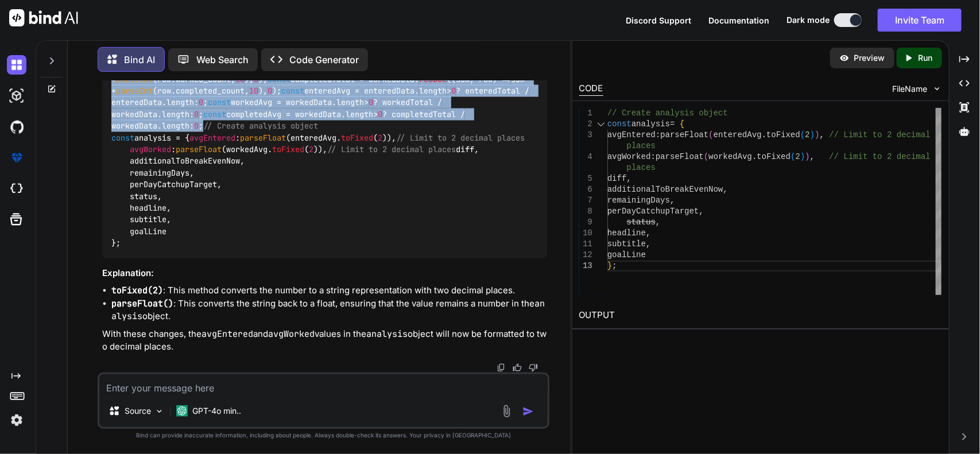
drag, startPoint x: 518, startPoint y: 293, endPoint x: 108, endPoint y: 187, distance: 424.0
click at [108, 187] on div "// Calculate totals and averages const enteredTotal = enteredData. reduce ( ( s…" at bounding box center [325, 143] width 446 height 229
copy code "const enteredTotal = enteredData. reduce ( ( sum, row ) => sum + parseInt (row.…"
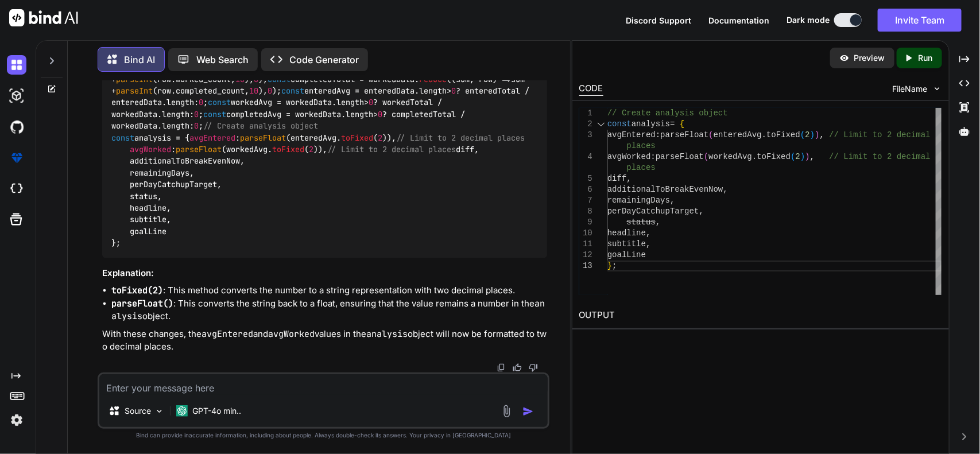
click at [347, 382] on textarea at bounding box center [323, 384] width 449 height 21
type textarea "f"
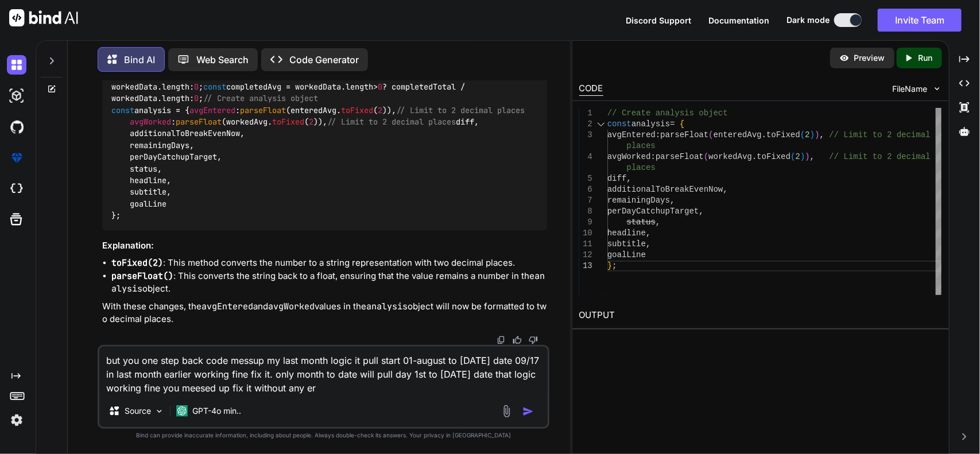
type textarea "but you one step back code messup my last month logic it pull start 01-august t…"
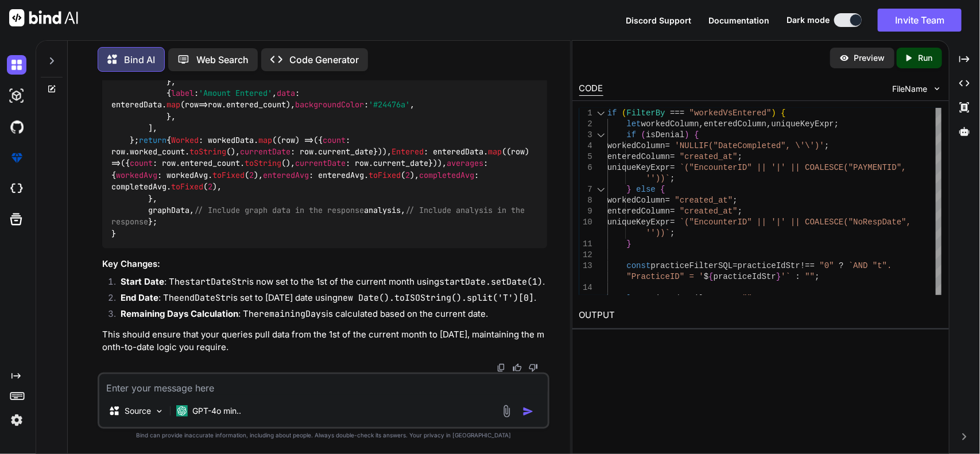
scroll to position [20435, 0]
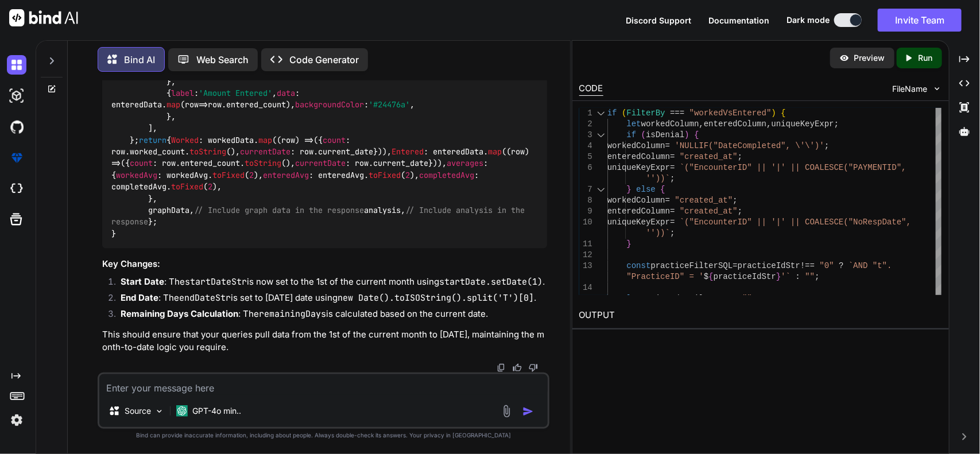
click at [216, 382] on textarea at bounding box center [323, 384] width 449 height 21
paste textarea "Error in getProcessedVolume: ReferenceError: remainingDays is not defined"
type textarea "Error in getProcessedVolume: ReferenceError: remainingDays is not defined"
click at [524, 406] on img "button" at bounding box center [527, 411] width 11 height 11
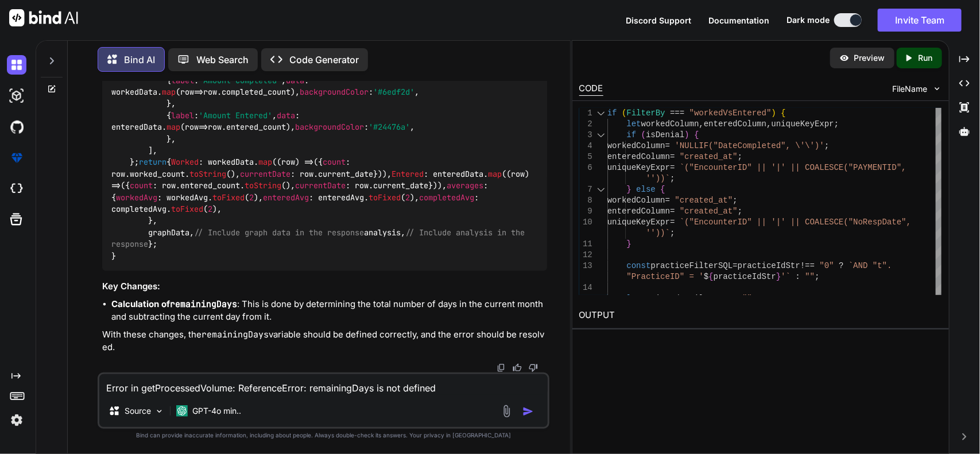
scroll to position [22732, 0]
click at [349, 392] on textarea "Error in getProcessedVolume: ReferenceError: remainingDays is not defined" at bounding box center [323, 384] width 449 height 21
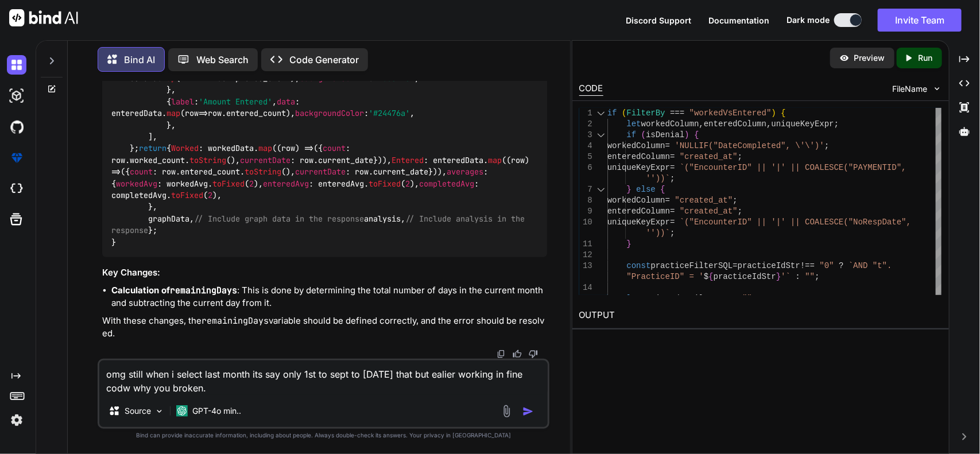
click at [413, 389] on textarea "omg still when i select last month its say only 1st to sept to [DATE] that but …" at bounding box center [323, 378] width 449 height 34
paste textarea "if (FilterBy === "workedVsEntered") { let workedColumn, enteredColumn, uniqueKe…"
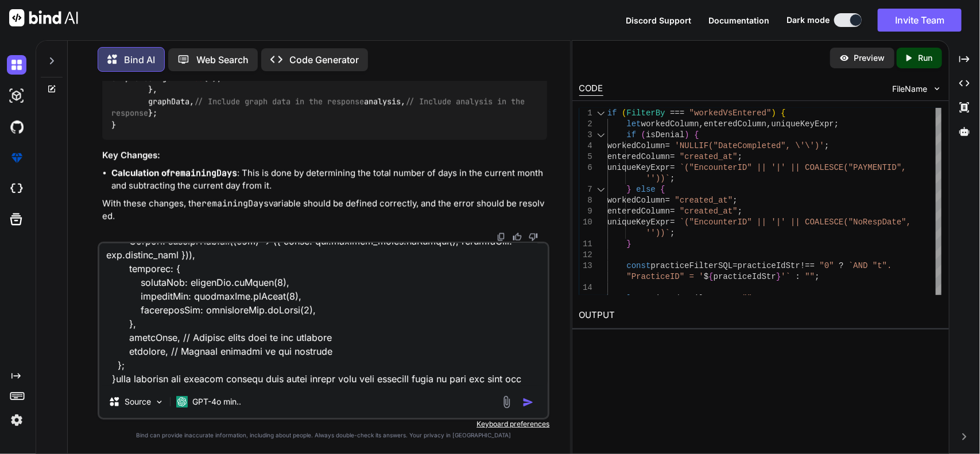
scroll to position [1875, 0]
type textarea "omg still when i select last month its say only 1st to sept to [DATE] that but …"
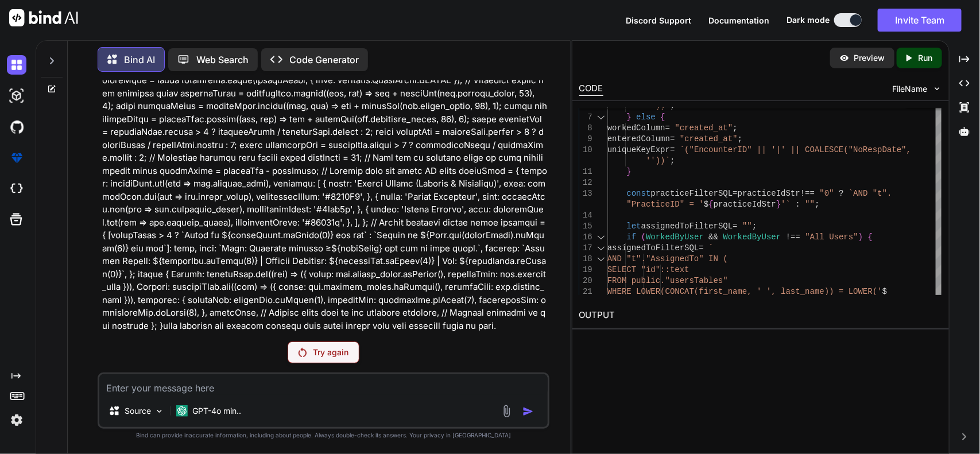
scroll to position [22741, 0]
click at [320, 359] on div "Try again" at bounding box center [324, 353] width 72 height 22
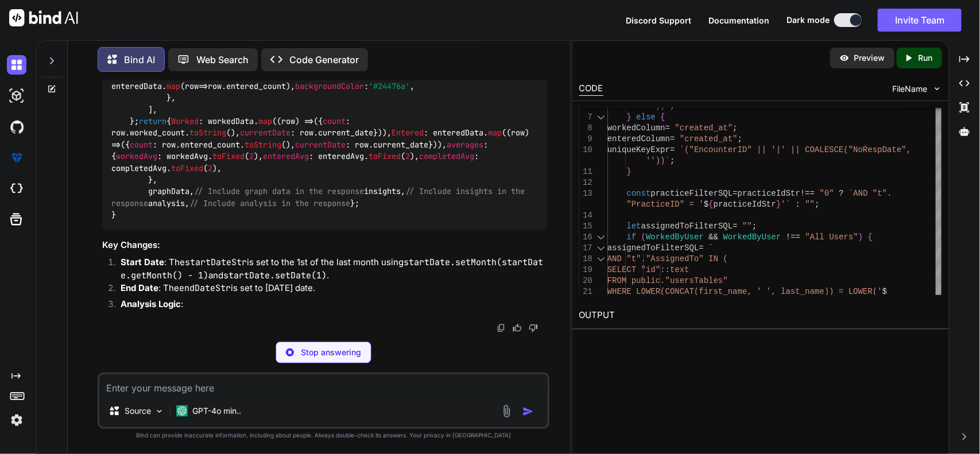
scroll to position [28076, 0]
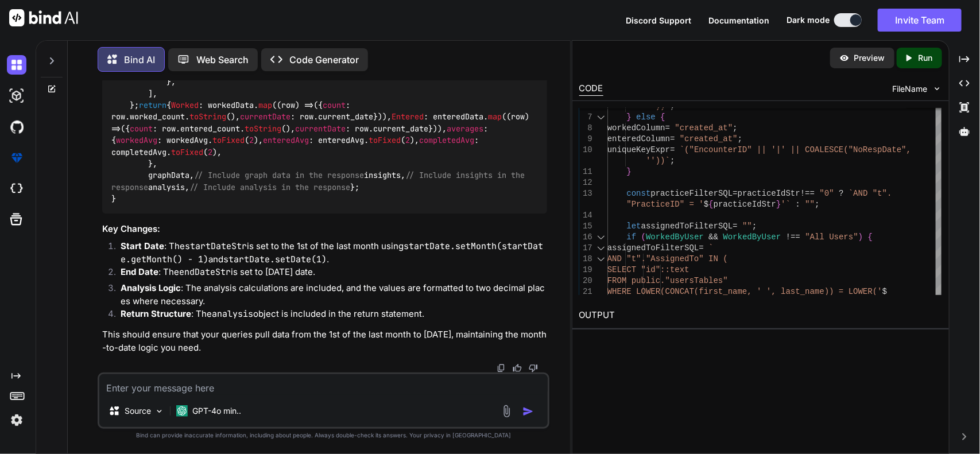
scroll to position [26297, 0]
drag, startPoint x: 234, startPoint y: 389, endPoint x: 484, endPoint y: 378, distance: 250.6
click at [234, 389] on textarea at bounding box center [323, 384] width 449 height 21
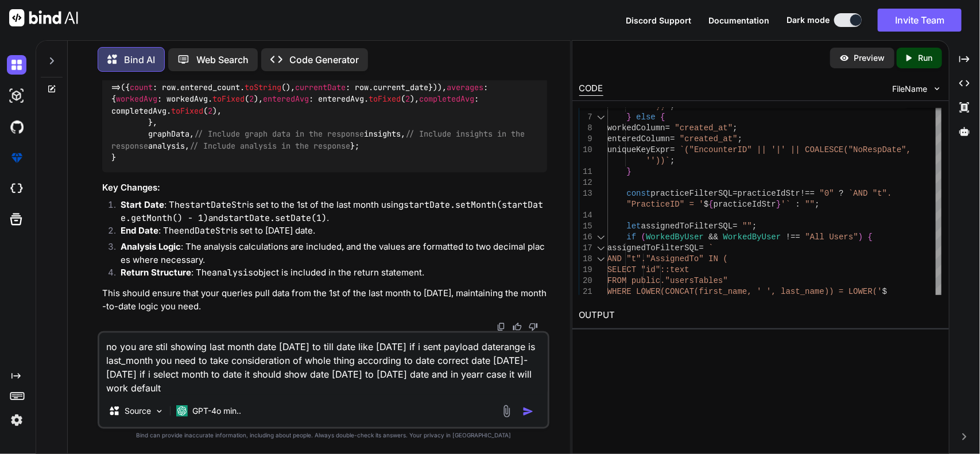
click at [276, 385] on textarea "no you are stil showing last month date [DATE] to till date like [DATE] if i se…" at bounding box center [323, 364] width 449 height 62
drag, startPoint x: 306, startPoint y: 395, endPoint x: 328, endPoint y: 384, distance: 24.7
click at [306, 395] on div "no you are stil showing last month date [DATE] to till date like [DATE] if i se…" at bounding box center [324, 380] width 452 height 98
click at [331, 380] on textarea "no you are stil showing last month date [DATE] to till date like [DATE] if i se…" at bounding box center [323, 364] width 449 height 62
click at [319, 390] on textarea "no you are stil showing last month date [DATE] to till date like [DATE] if i se…" at bounding box center [323, 364] width 449 height 62
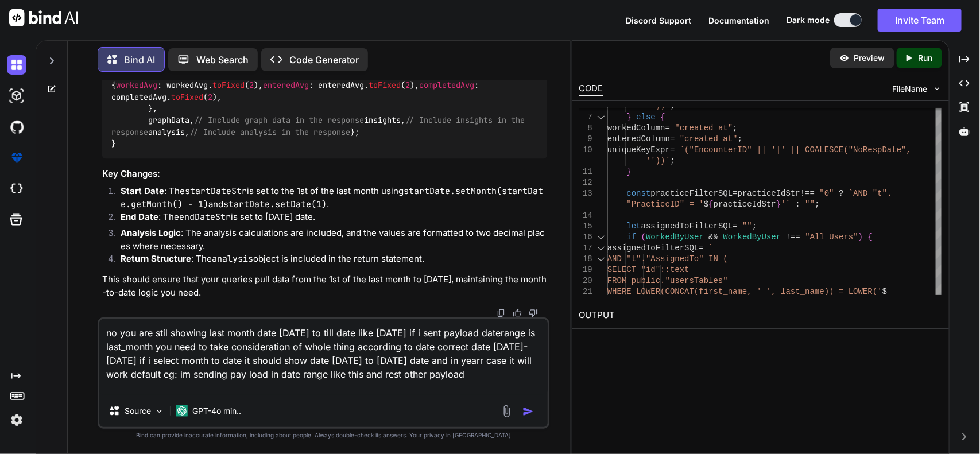
paste textarea "DateRange : "year_to_date""
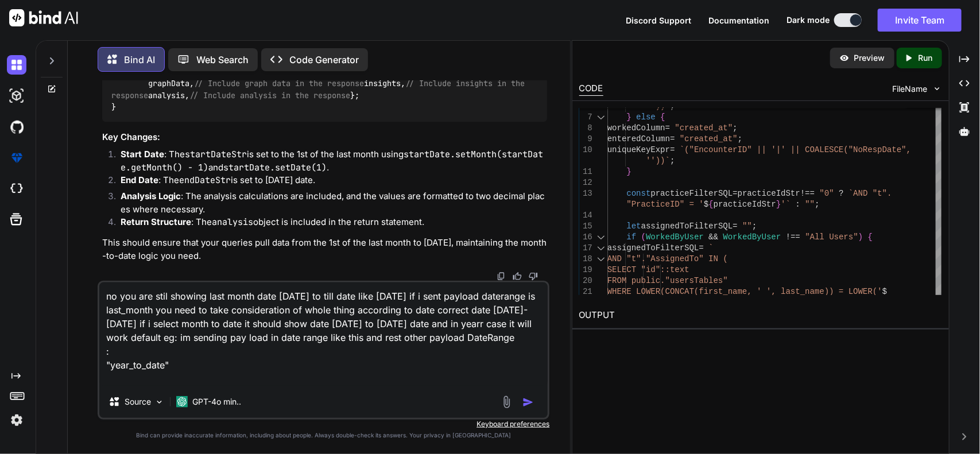
type textarea "no you are stil showing last month date [DATE] to till date like [DATE] if i se…"
click at [524, 397] on img "button" at bounding box center [527, 402] width 11 height 11
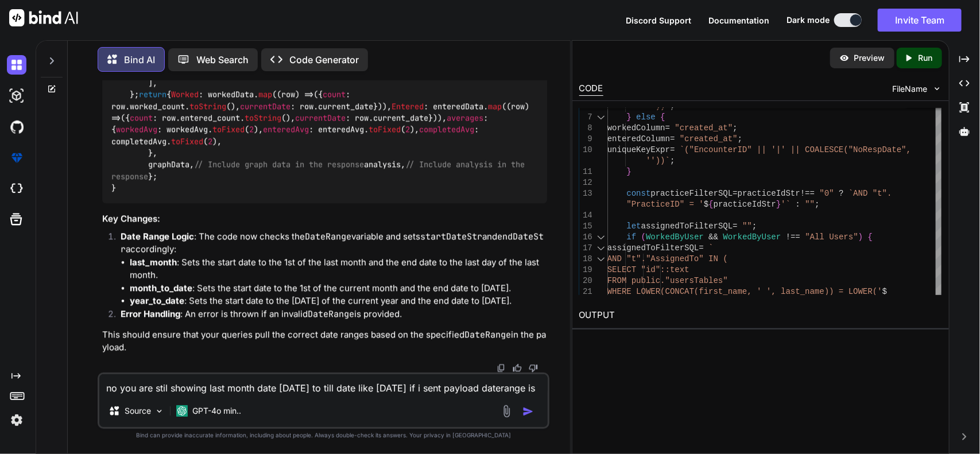
scroll to position [28437, 0]
click at [165, 381] on textarea "no you are stil showing last month date [DATE] to till date like [DATE] if i se…" at bounding box center [323, 384] width 449 height 21
paste textarea "Error in getProcessedVolume: ReferenceError: remainingDays is not defined"
type textarea "Error in getProcessedVolume: ReferenceError: remainingDays is not defined"
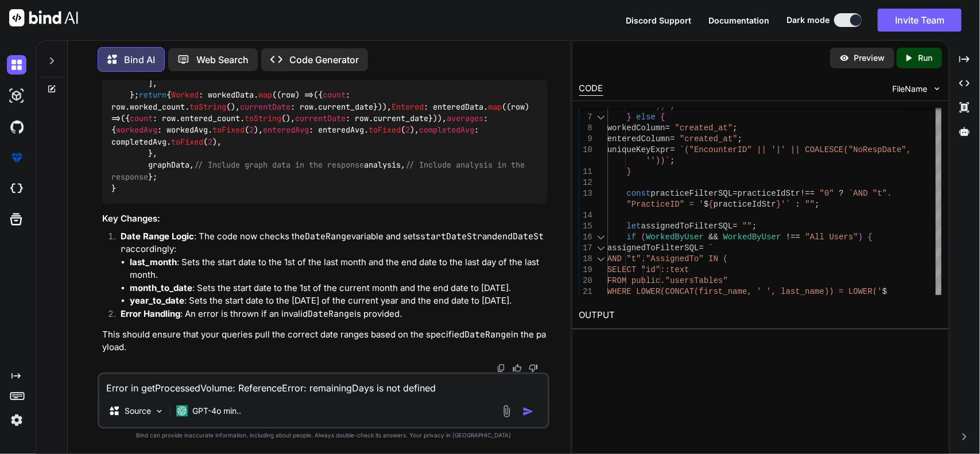
click at [523, 405] on div at bounding box center [519, 411] width 38 height 13
click at [533, 408] on img "button" at bounding box center [527, 411] width 11 height 11
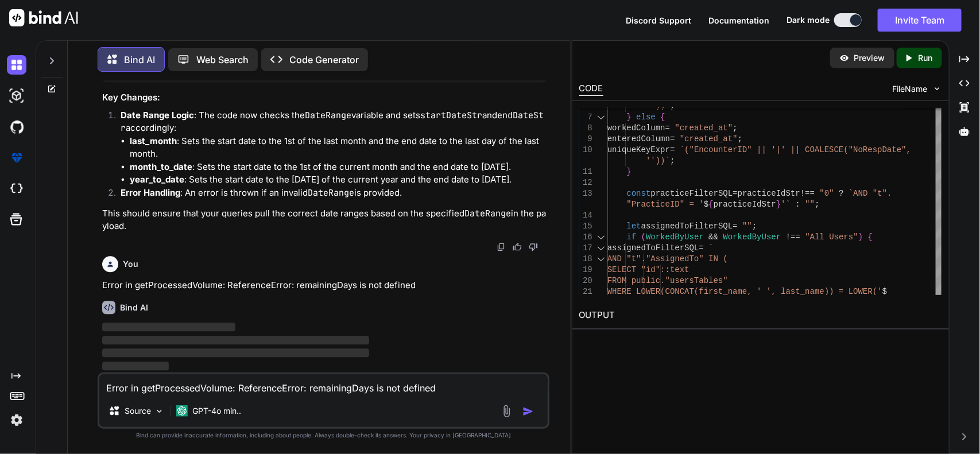
scroll to position [30783, 0]
